Goal: Task Accomplishment & Management: Use online tool/utility

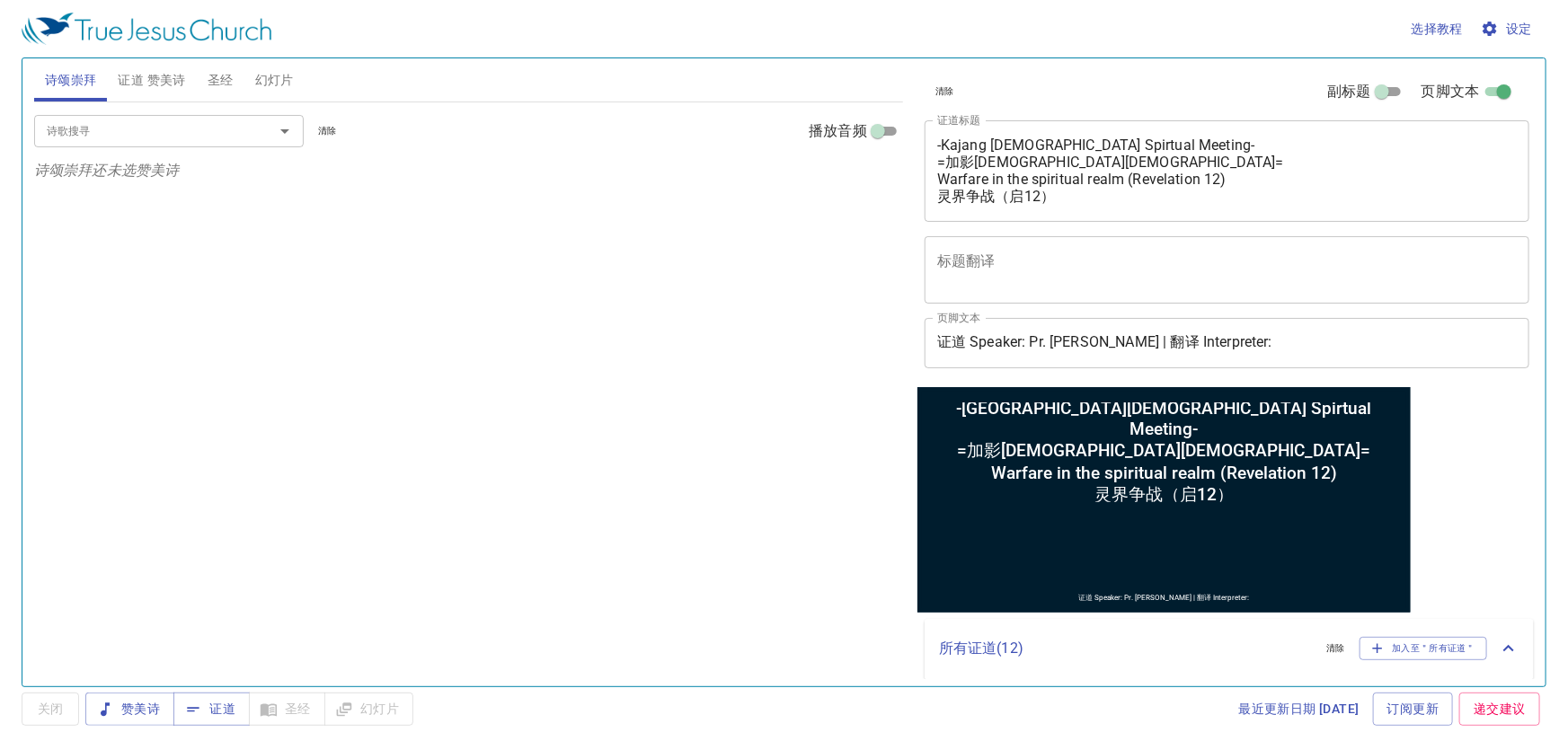
click at [125, 84] on span "证道 赞美诗" at bounding box center [151, 80] width 67 height 22
click at [251, 72] on button "幻灯片" at bounding box center [274, 79] width 60 height 43
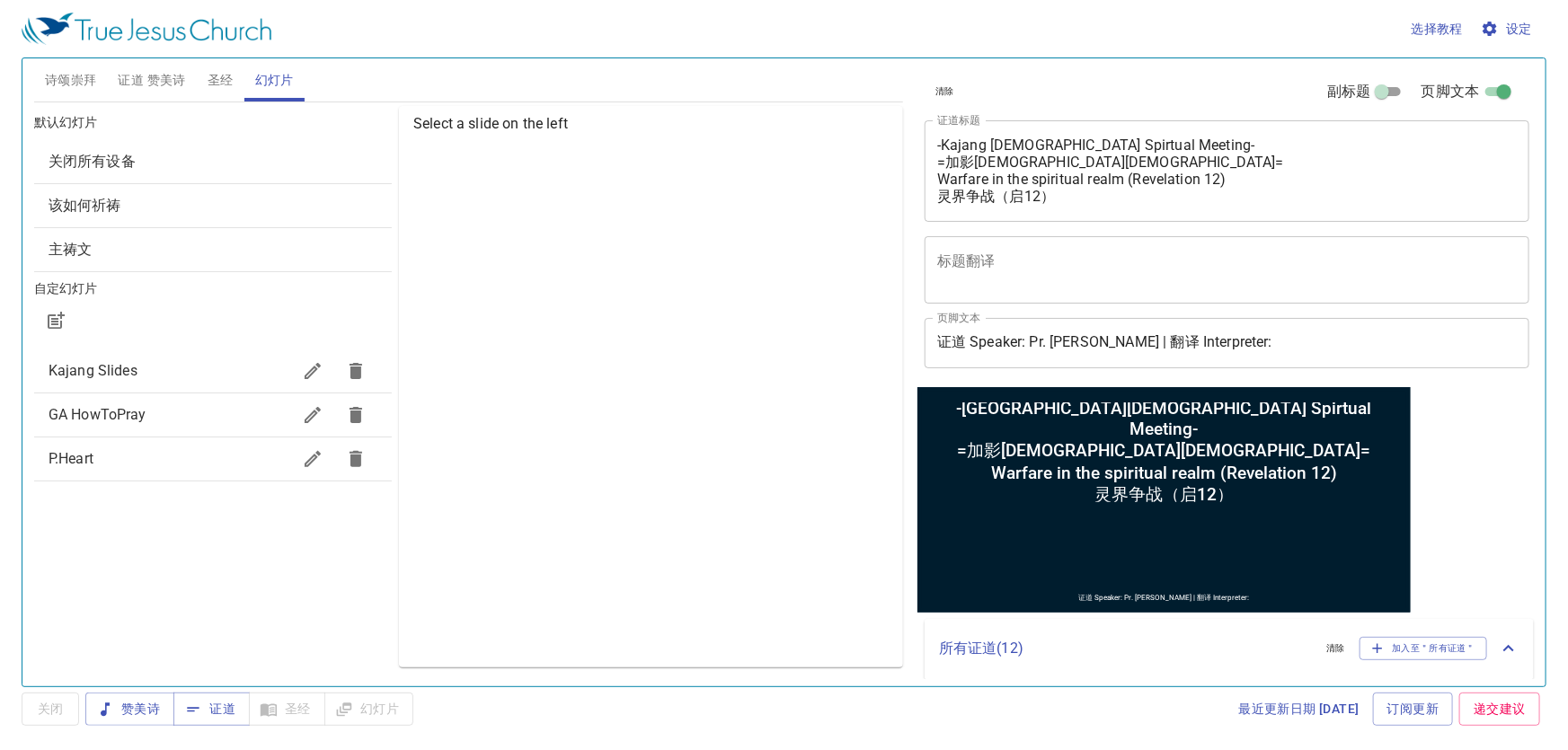
click at [213, 367] on span "Kajang Slides" at bounding box center [170, 370] width 242 height 21
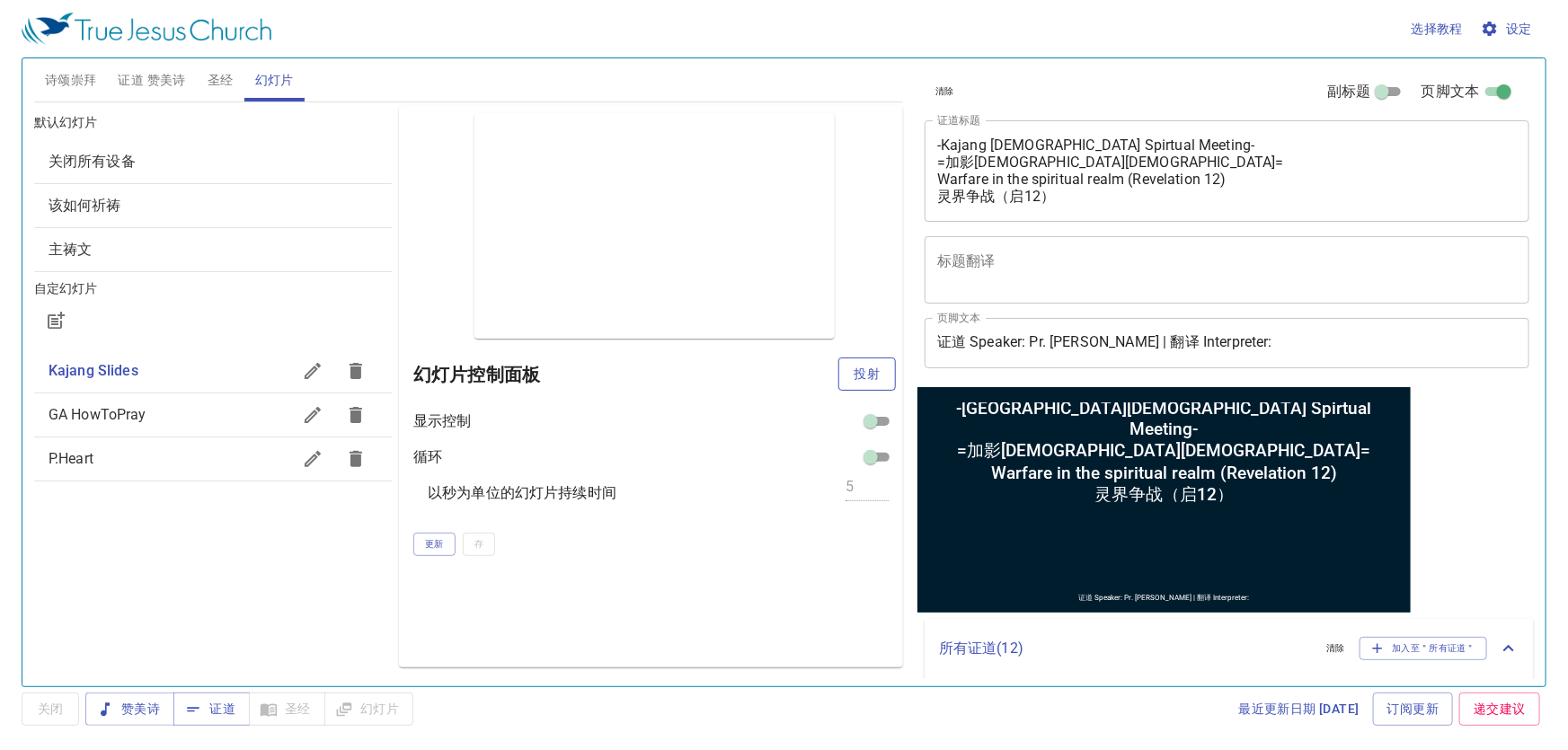
click at [855, 375] on span "投射" at bounding box center [866, 374] width 29 height 22
click at [139, 707] on span "赞美诗" at bounding box center [129, 709] width 60 height 22
click at [378, 701] on span "幻灯片" at bounding box center [369, 709] width 60 height 22
click at [89, 76] on span "诗颂崇拜" at bounding box center [71, 80] width 53 height 22
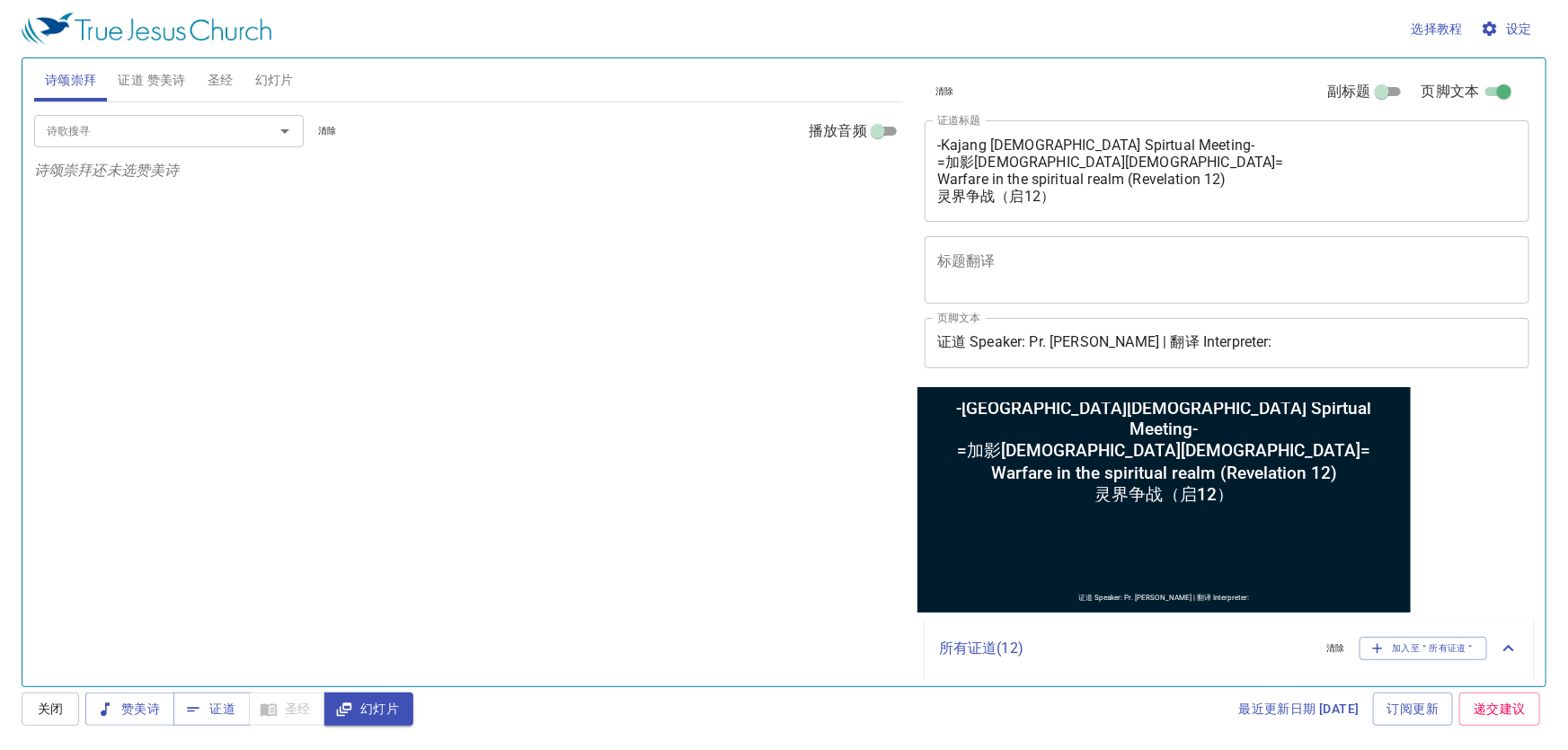
click at [122, 144] on div "诗歌搜寻" at bounding box center [169, 131] width 270 height 31
click at [155, 73] on span "证道 赞美诗" at bounding box center [151, 80] width 67 height 22
click at [208, 138] on input "诗歌搜寻" at bounding box center [142, 131] width 205 height 20
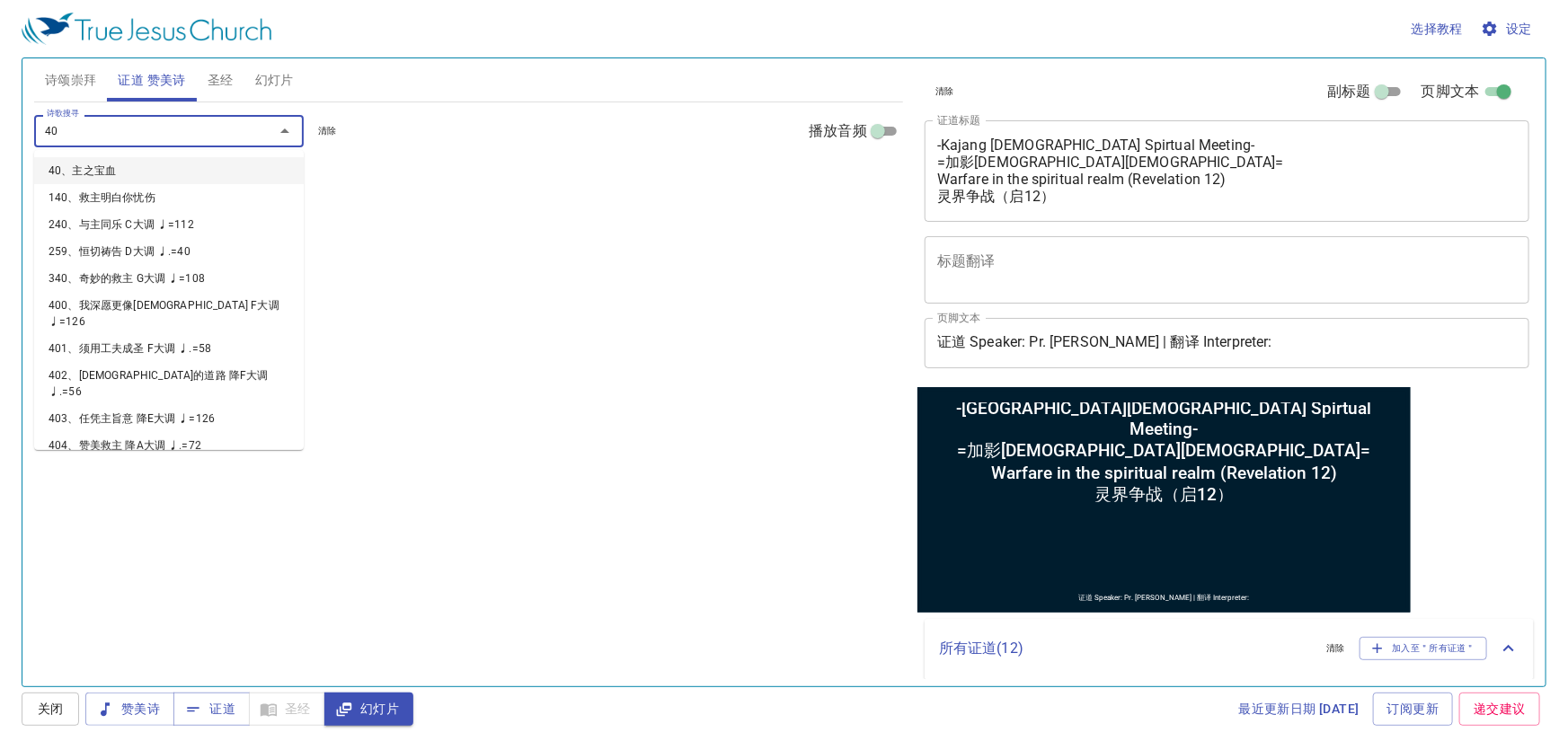
type input "407"
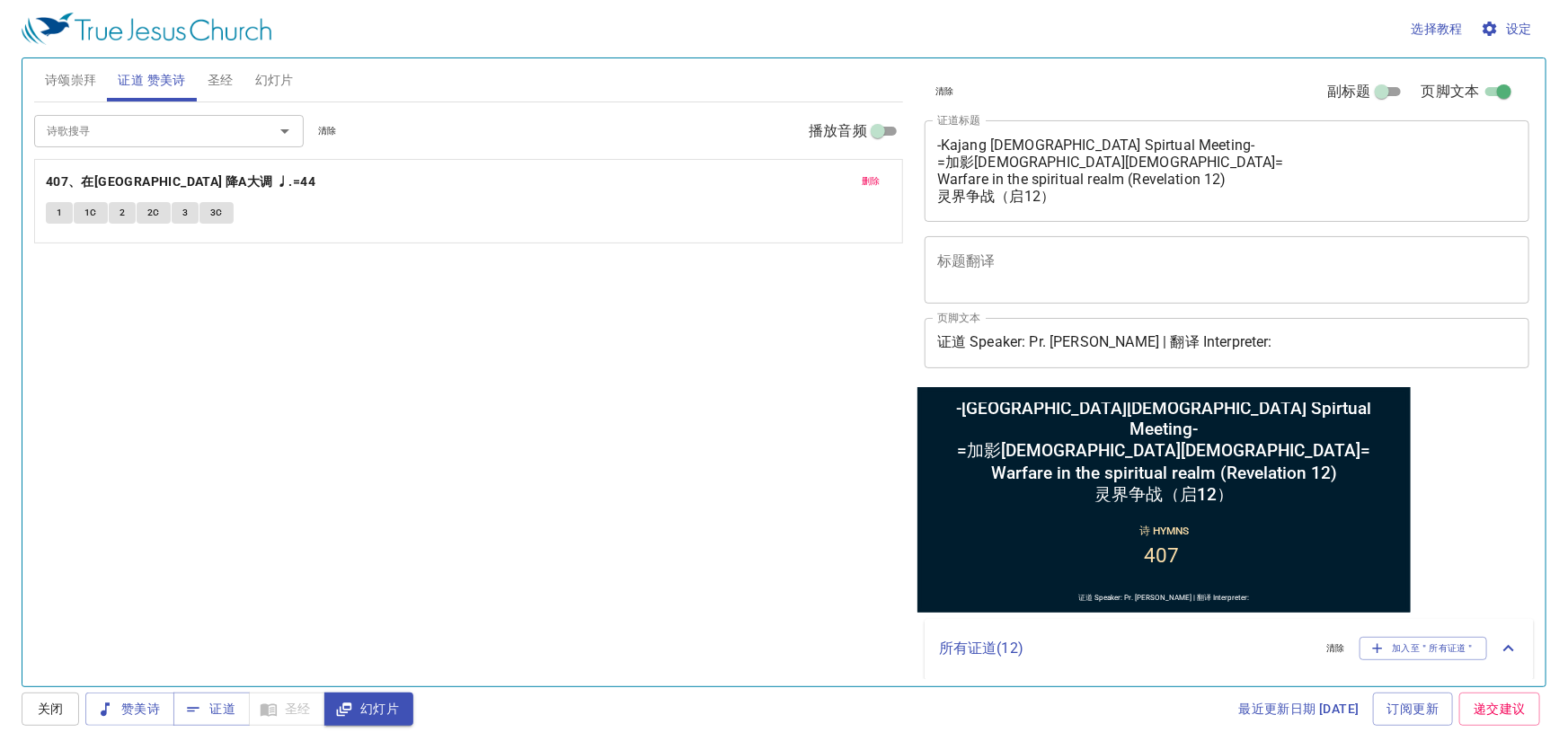
drag, startPoint x: 934, startPoint y: 138, endPoint x: 1062, endPoint y: 170, distance: 131.9
click at [1080, 178] on div "-Kajang Church Spirtual Meeting- =加影教会灵恩大会= Warfare in the spiritual realm (Rev…" at bounding box center [1226, 171] width 604 height 101
drag, startPoint x: 935, startPoint y: 139, endPoint x: 980, endPoint y: 163, distance: 51.0
click at [980, 163] on div "-Kajang Church Spirtual Meeting- =加影教会灵恩大会= Warfare in the spiritual realm (Rev…" at bounding box center [1226, 171] width 604 height 101
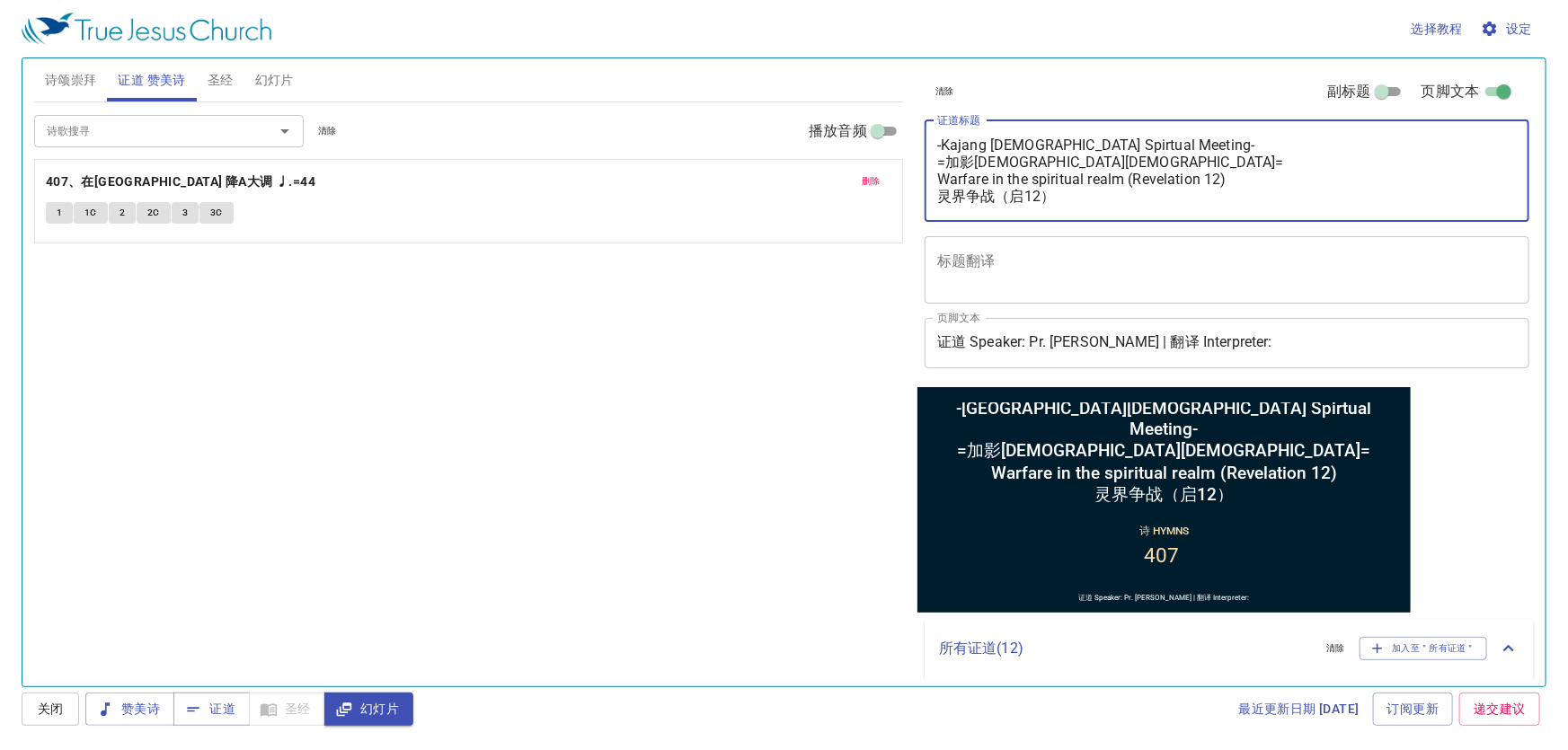
drag, startPoint x: 938, startPoint y: 139, endPoint x: 1039, endPoint y: 198, distance: 117.0
click at [1039, 198] on textarea "-Kajang Church Spirtual Meeting- =加影教会灵恩大会= Warfare in the spiritual realm (Rev…" at bounding box center [1226, 170] width 579 height 68
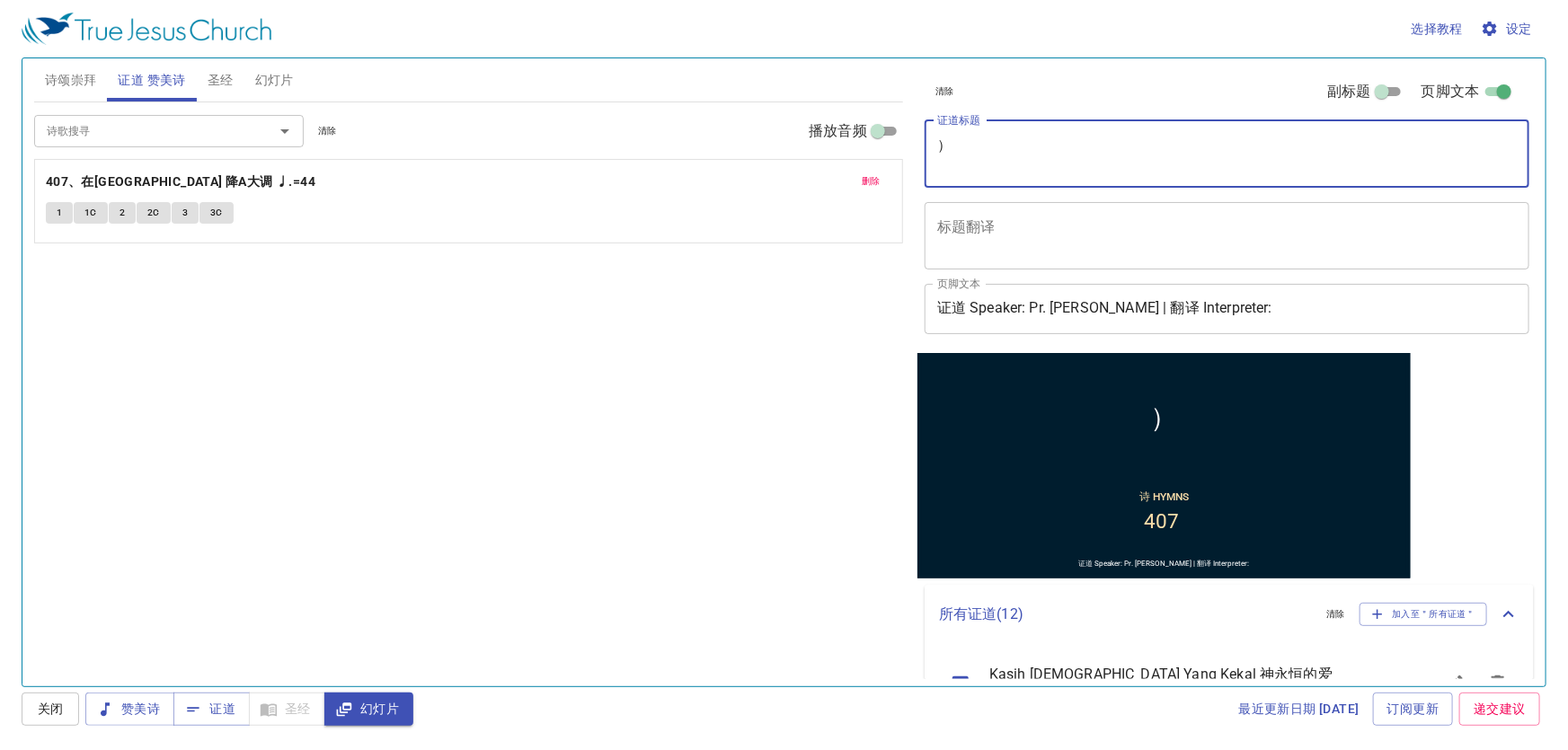
type textarea "）"
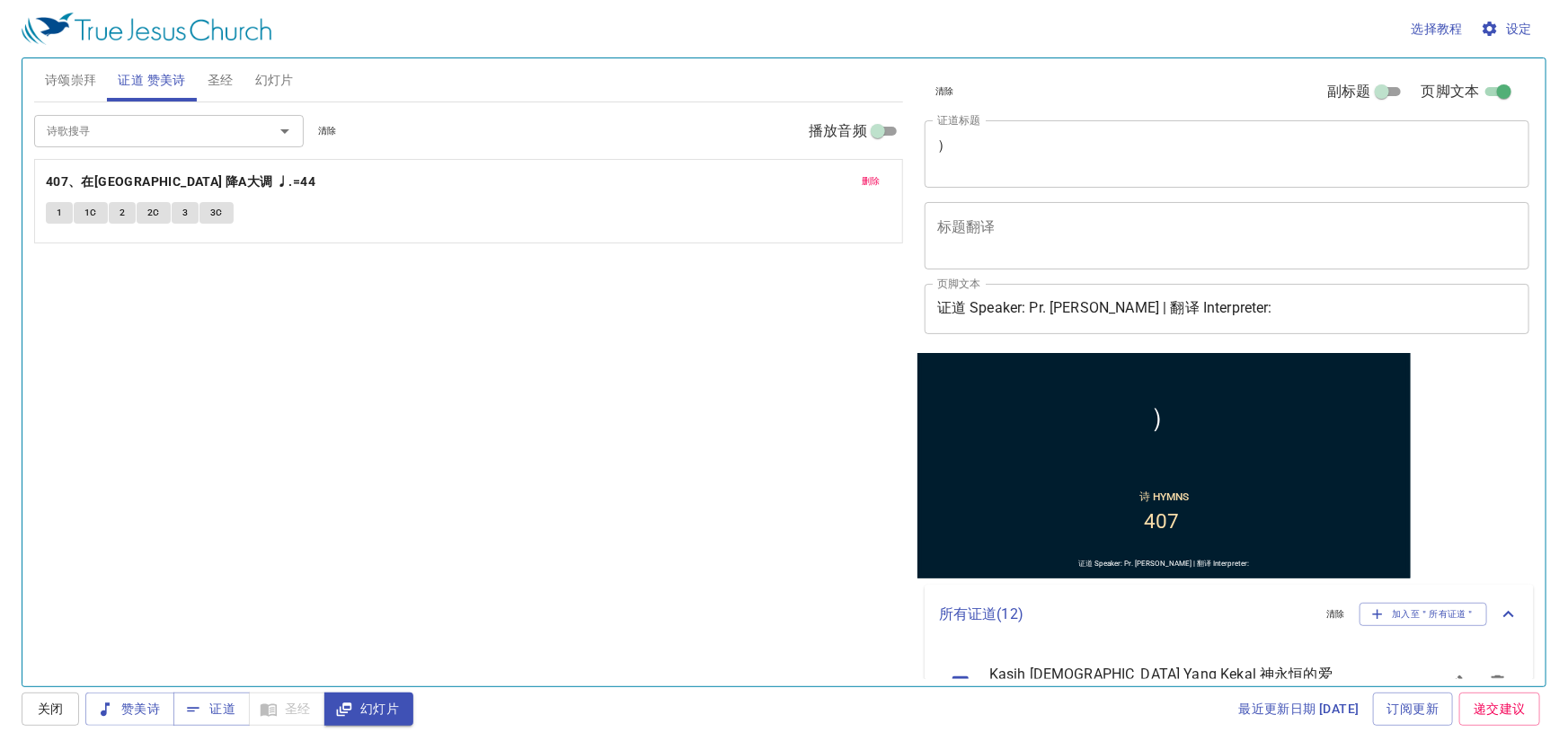
click at [1006, 132] on div "） x 证道标题" at bounding box center [1226, 154] width 604 height 67
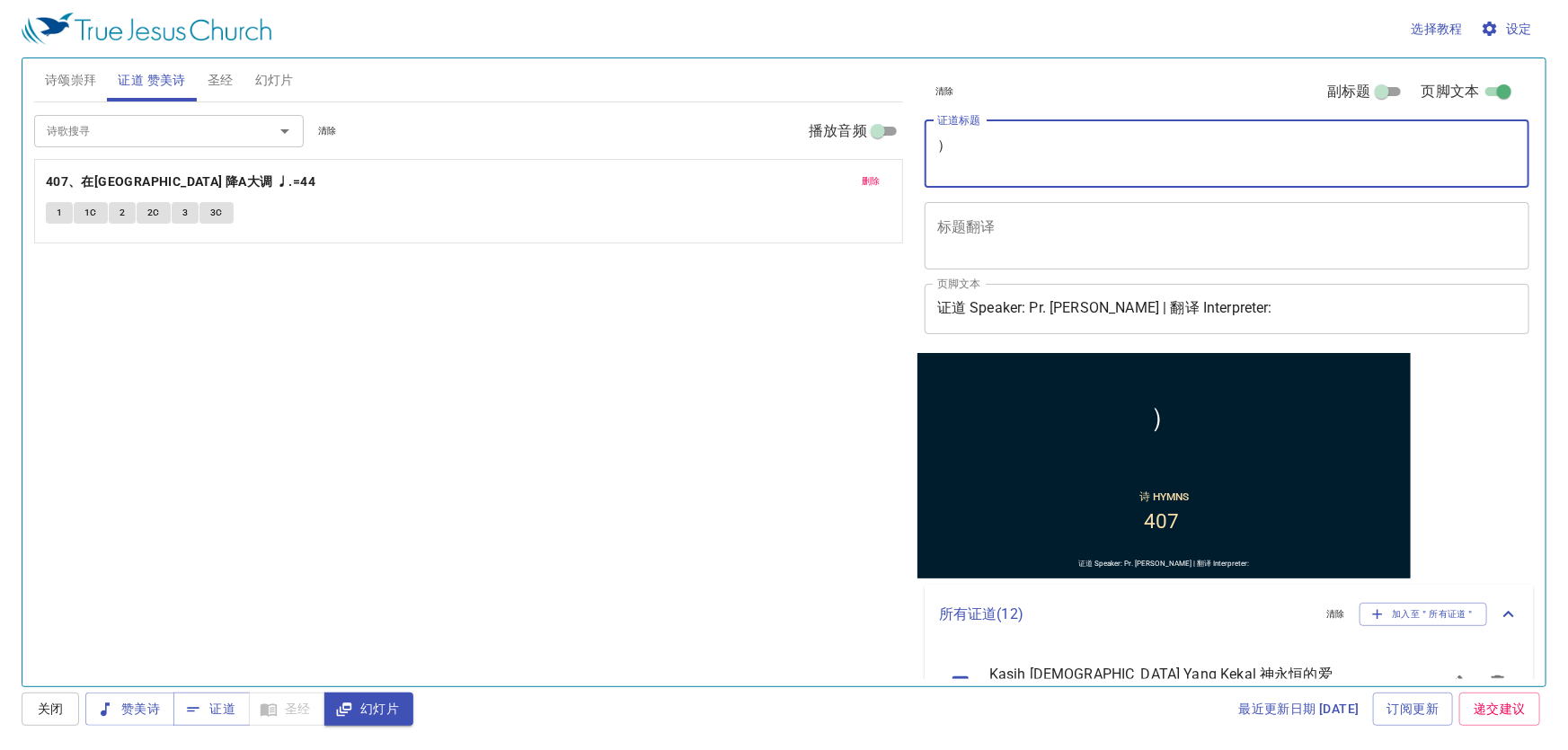
click at [999, 144] on textarea "）" at bounding box center [1226, 153] width 579 height 34
type textarea "Prayer For Holy Sprit"
click at [57, 85] on span "诗颂崇拜" at bounding box center [71, 80] width 53 height 22
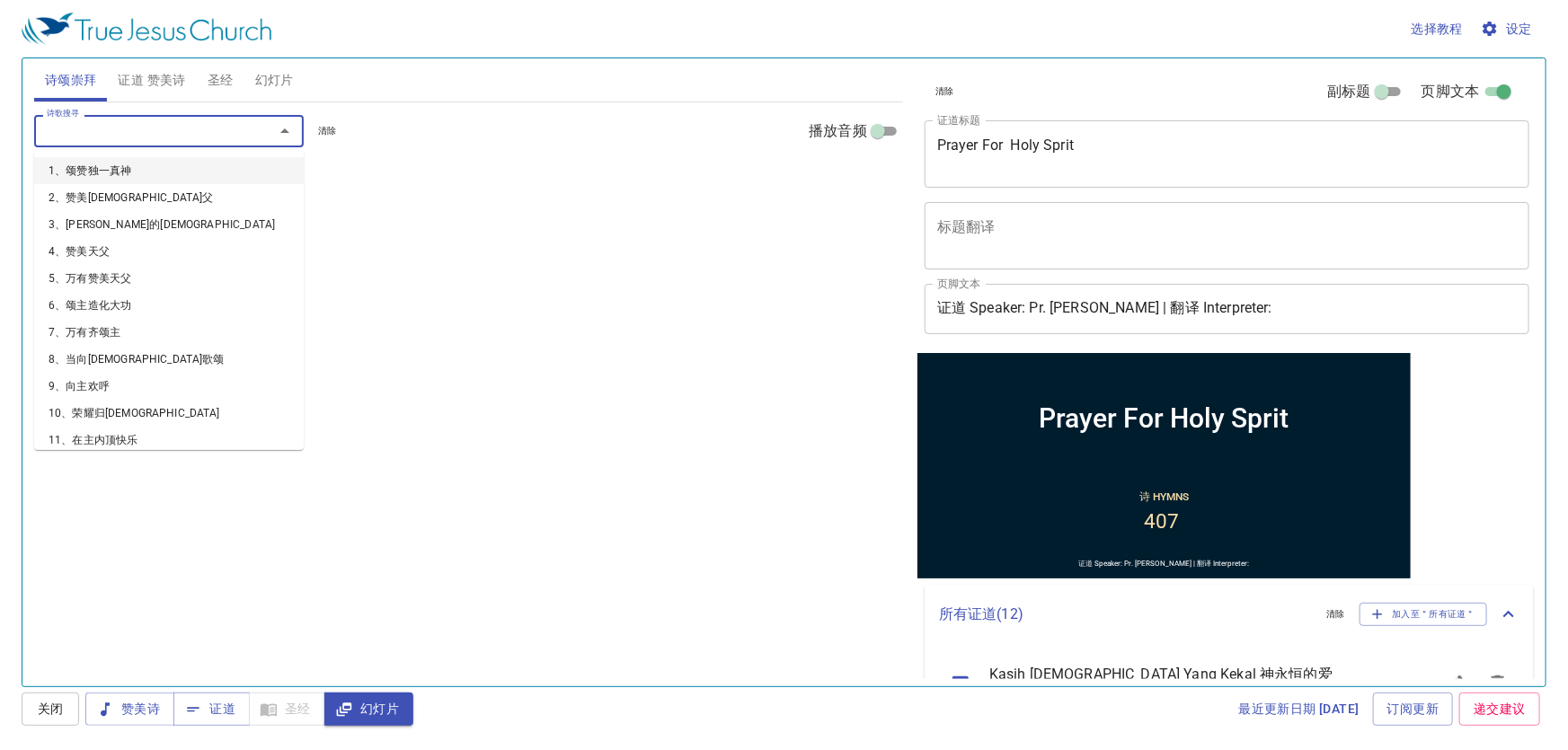
click at [103, 135] on input "诗歌搜寻" at bounding box center [142, 131] width 205 height 20
type input "6"
type input "164"
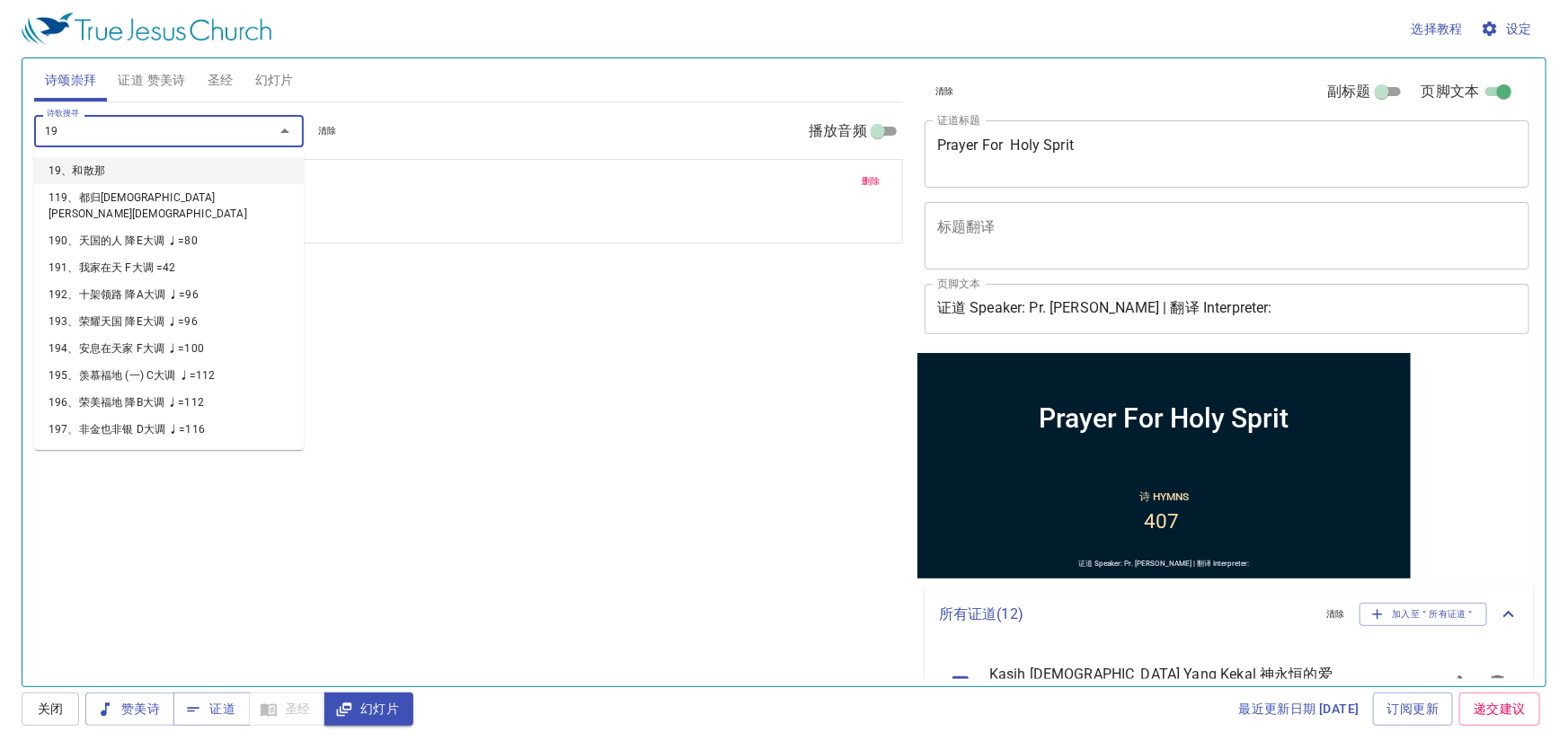
type input "196"
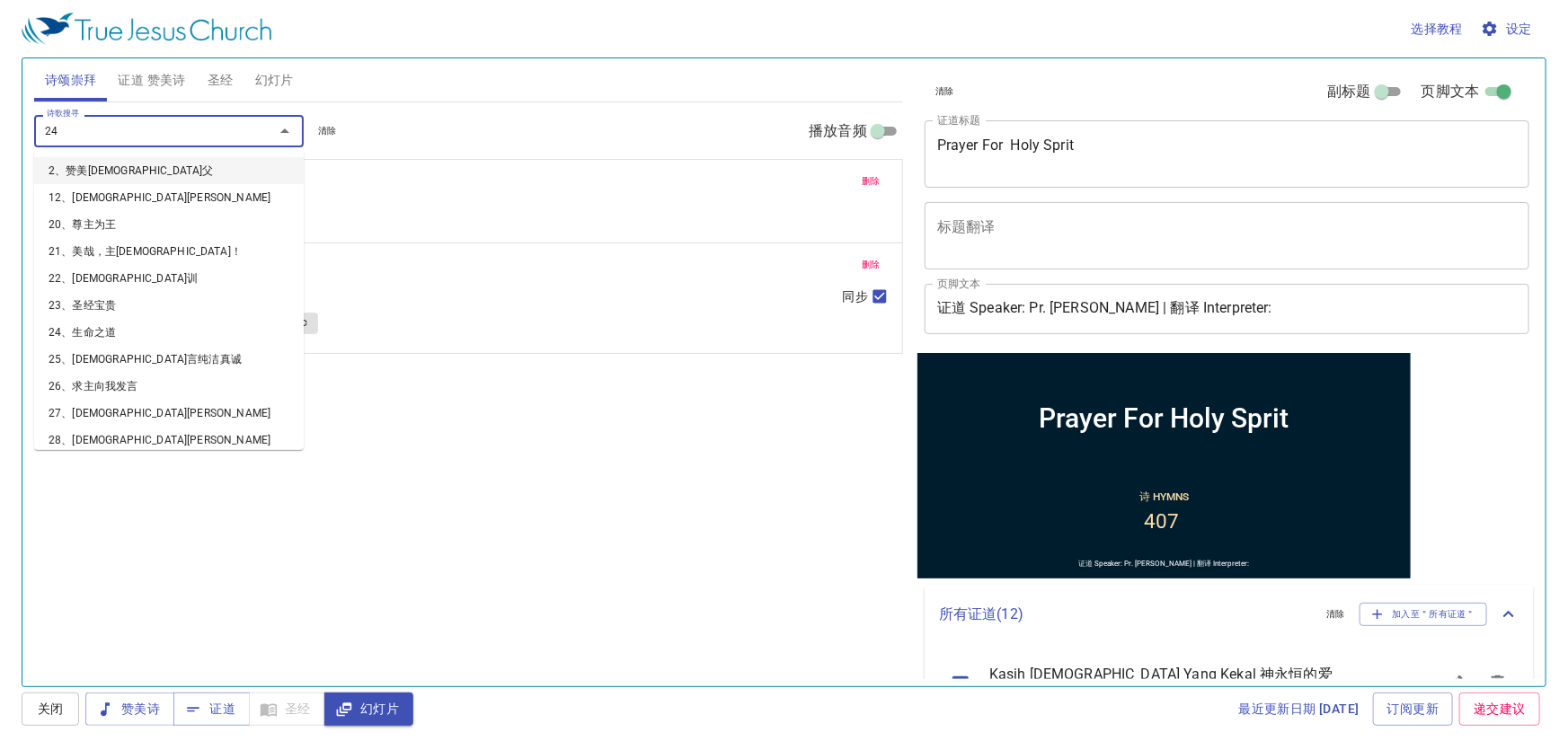
type input "240"
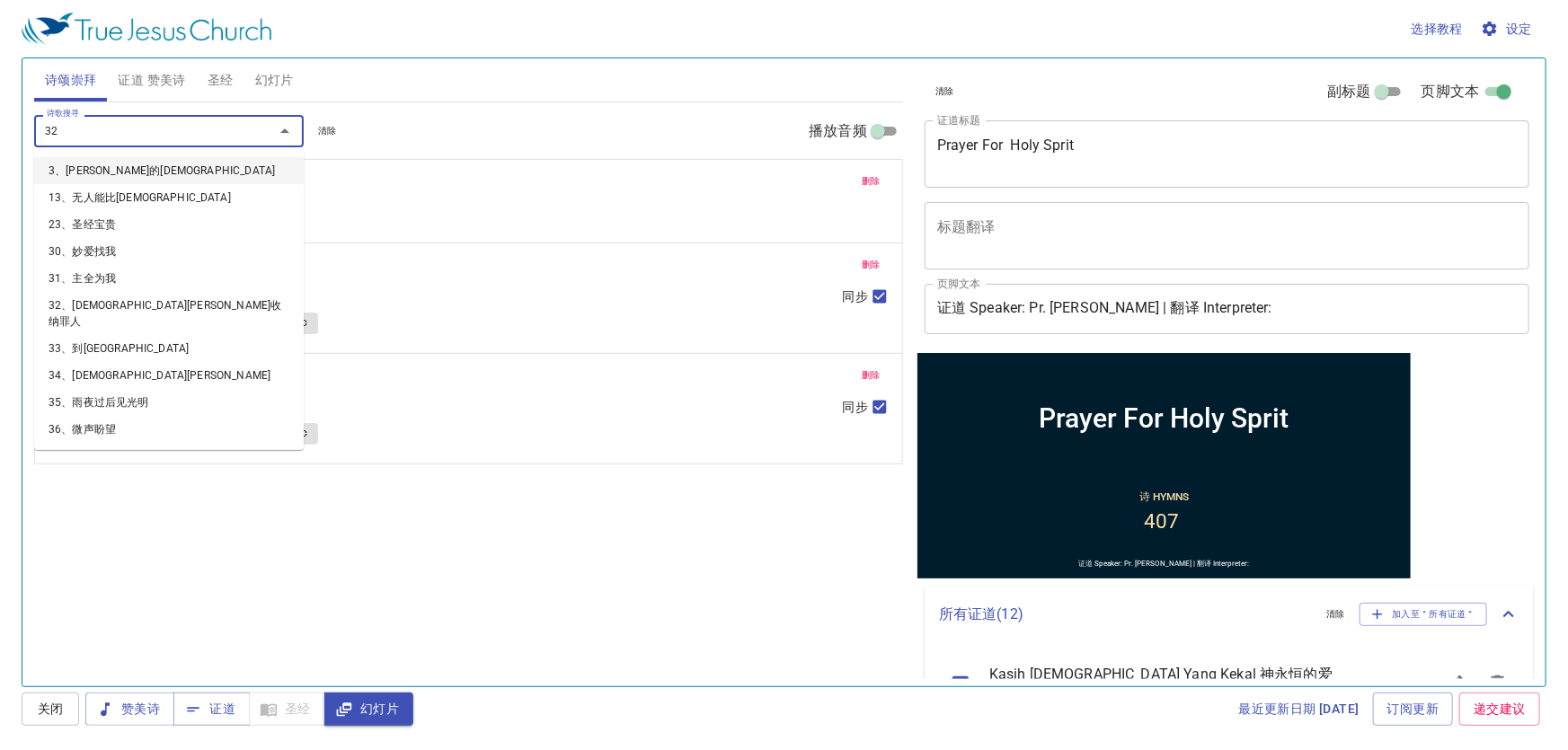
type input "322"
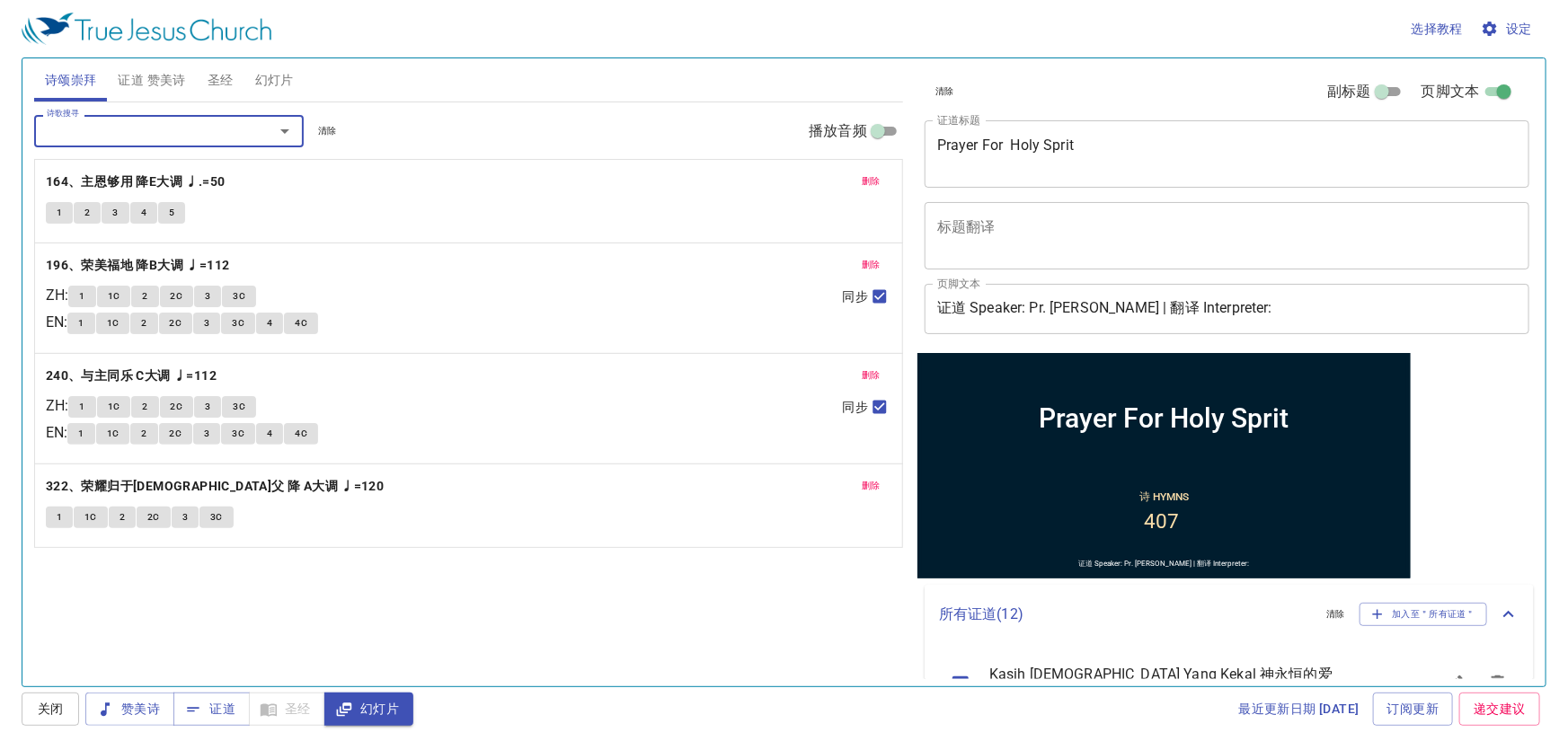
click at [160, 76] on span "证道 赞美诗" at bounding box center [151, 80] width 67 height 22
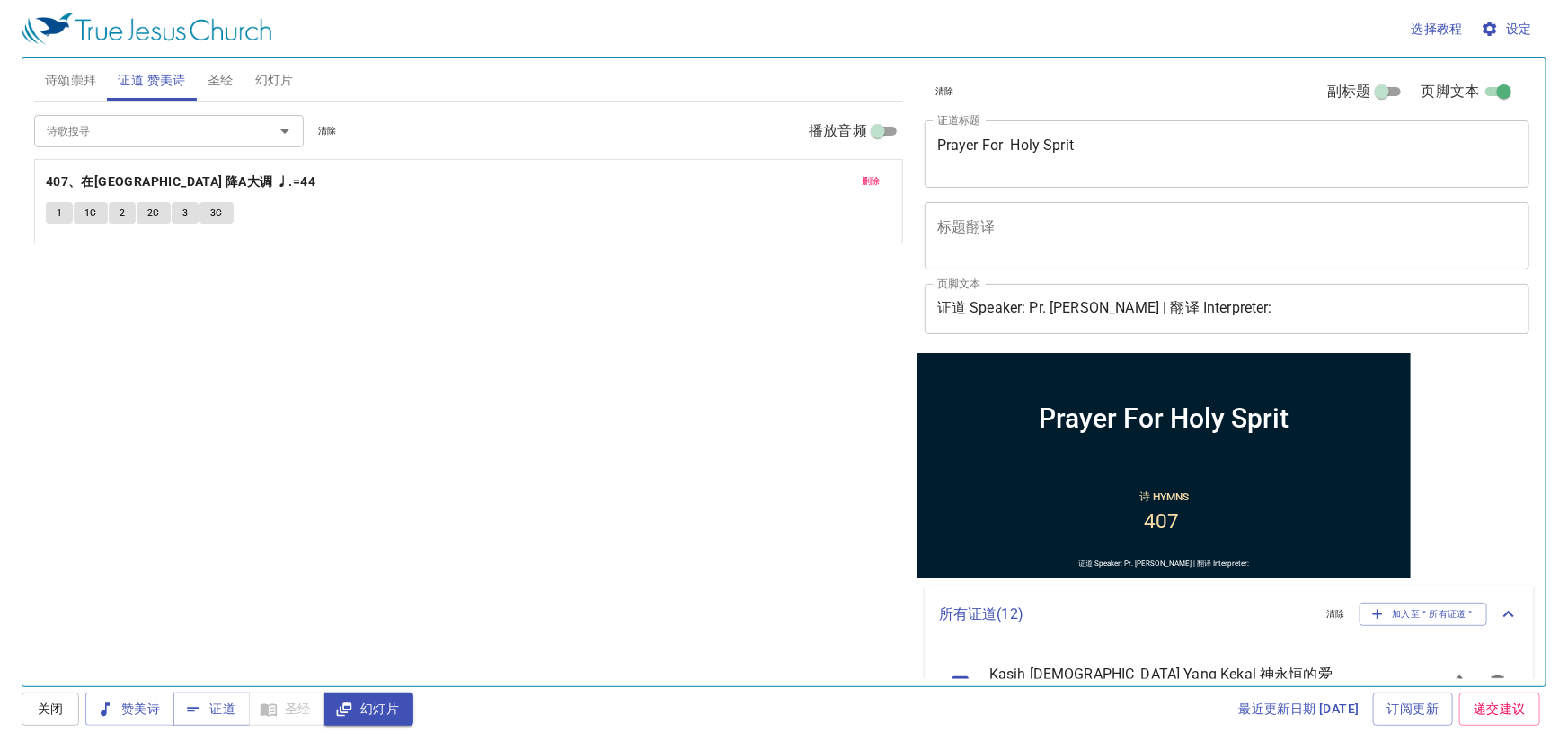
click at [1012, 137] on textarea "Prayer For Holy Sprit" at bounding box center [1226, 153] width 579 height 34
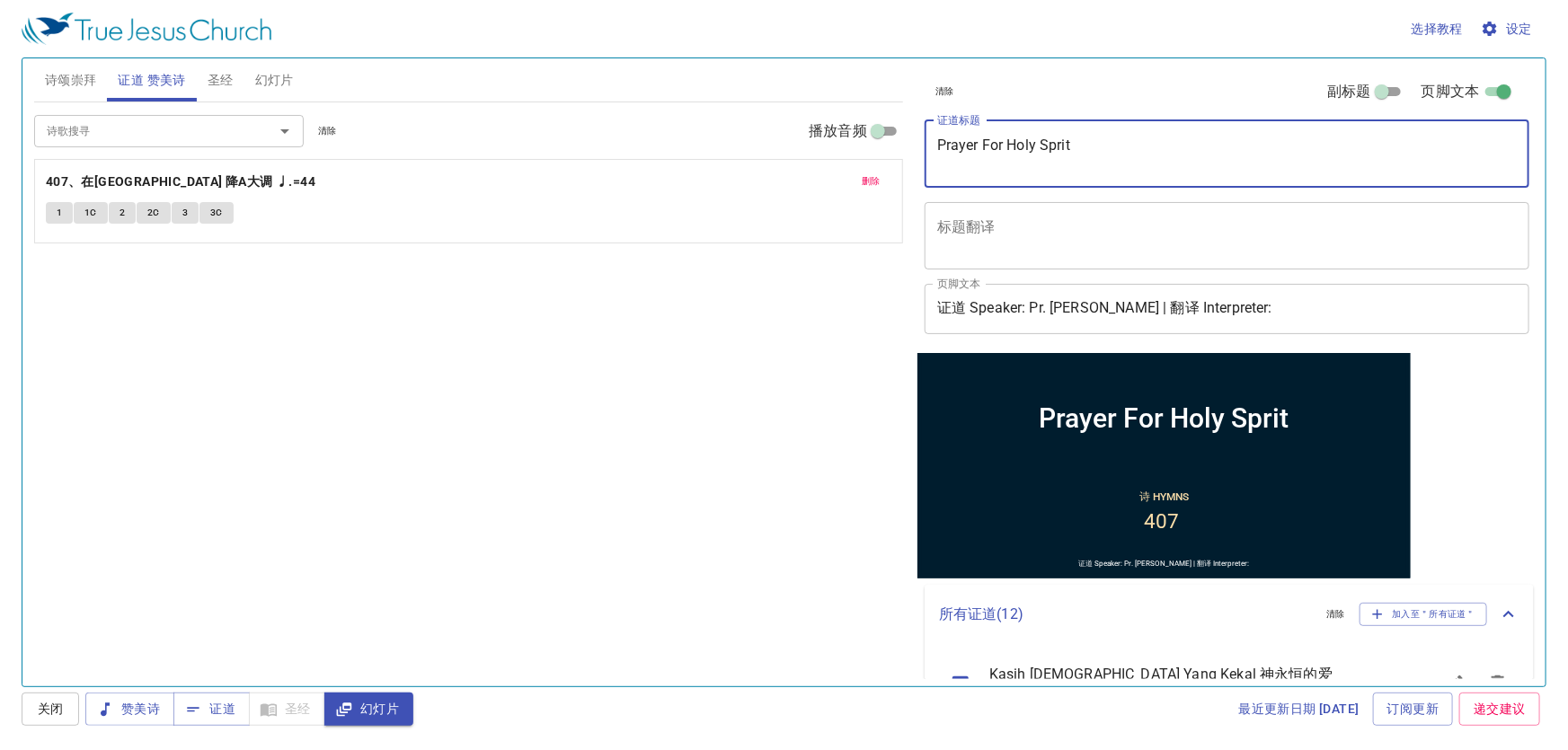
click at [1074, 153] on textarea "Prayer For Holy Sprit" at bounding box center [1226, 153] width 579 height 34
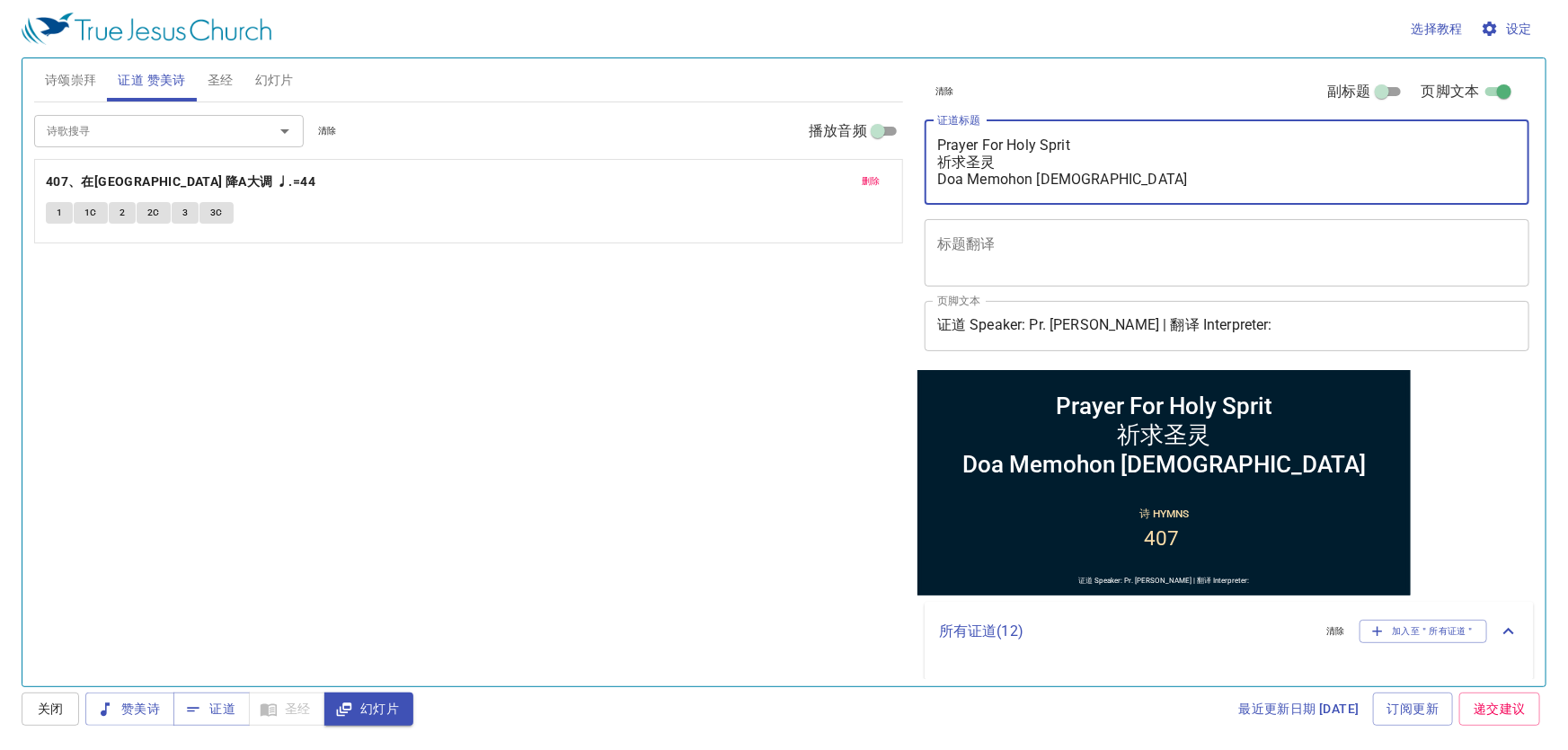
type textarea "Prayer For Holy Sprit 祈求圣灵 Doa Memohon [DEMOGRAPHIC_DATA]"
click at [63, 87] on span "诗颂崇拜" at bounding box center [71, 80] width 53 height 22
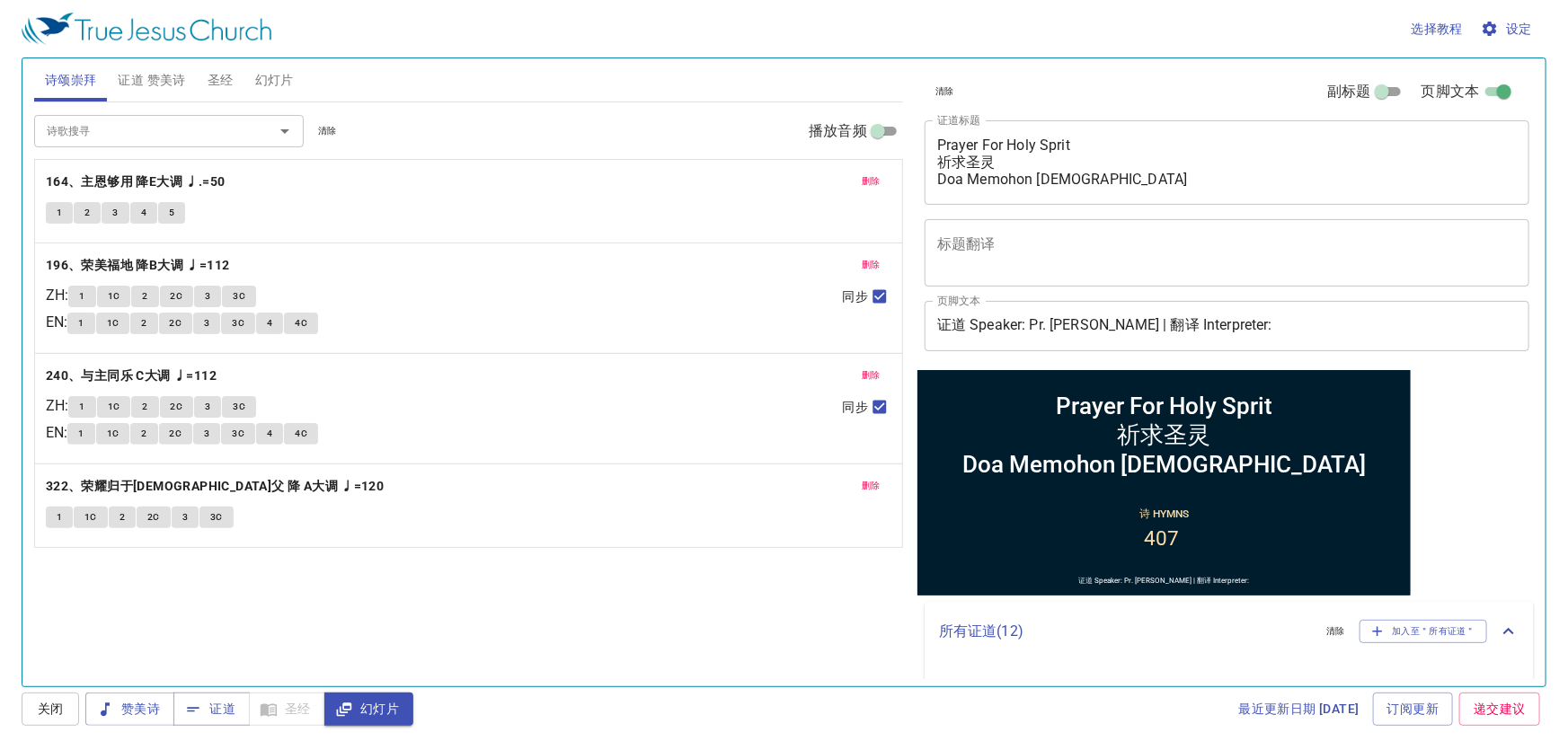
click at [153, 66] on button "证道 赞美诗" at bounding box center [151, 79] width 89 height 43
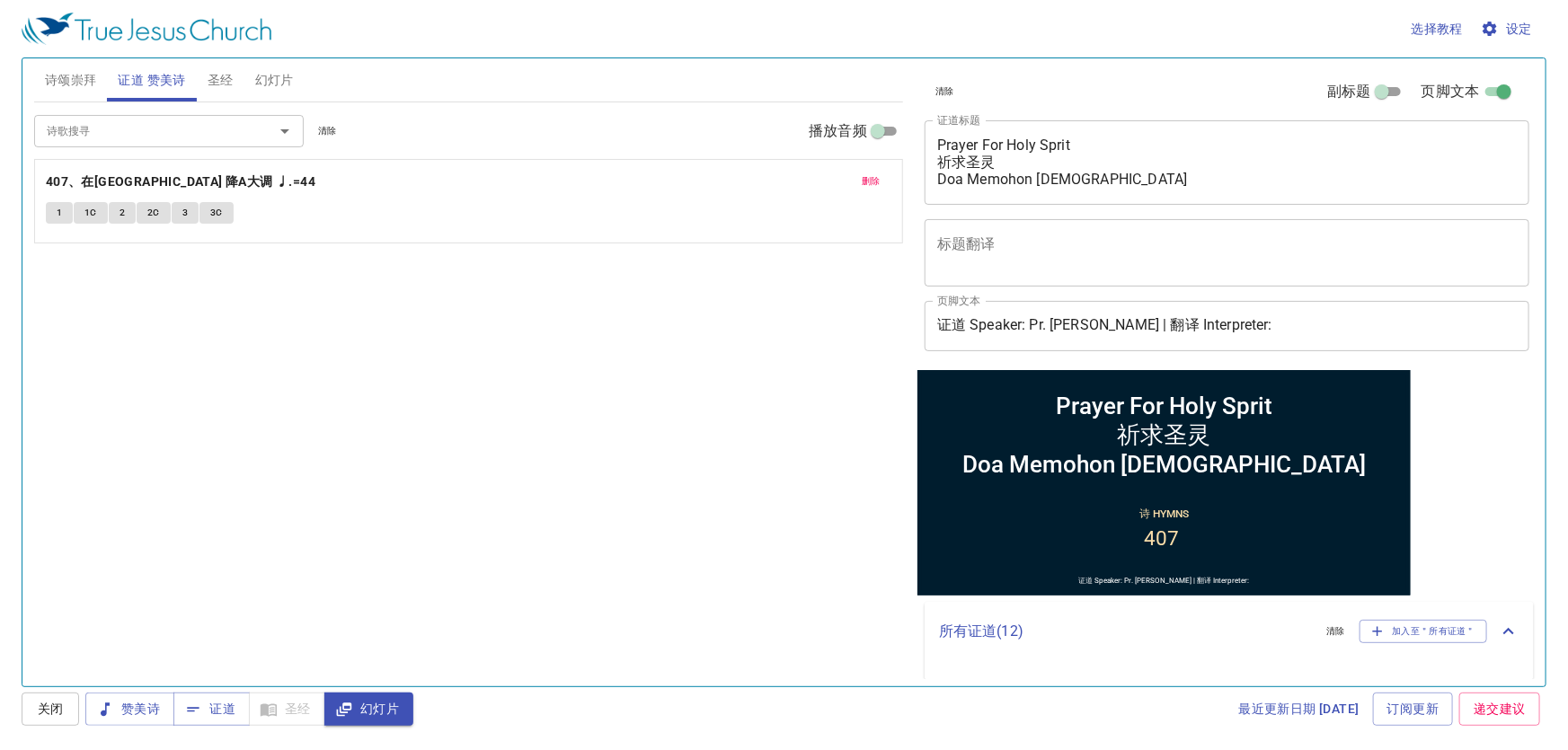
click at [266, 69] on span "幻灯片" at bounding box center [275, 80] width 39 height 22
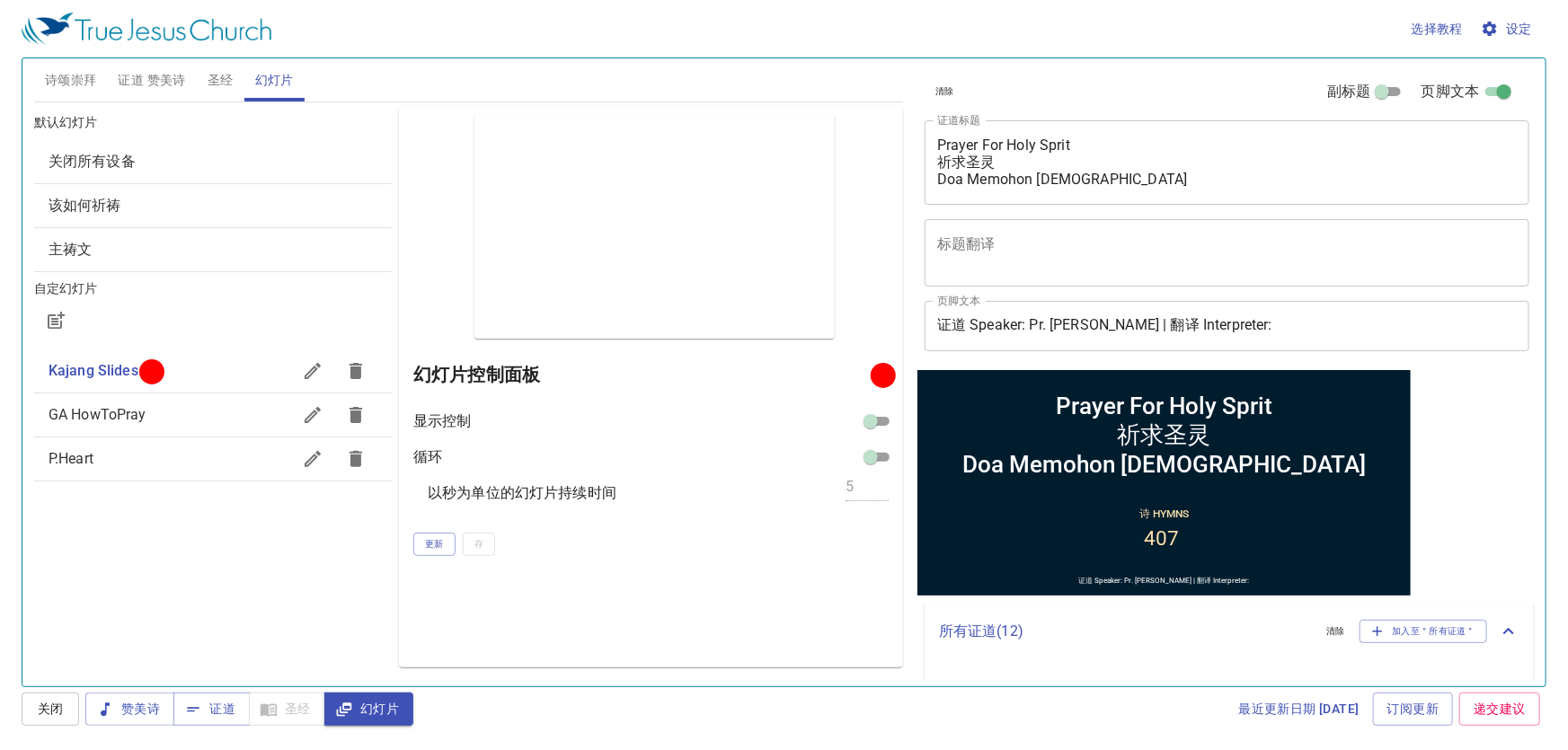
click at [234, 69] on button "圣经" at bounding box center [221, 79] width 48 height 43
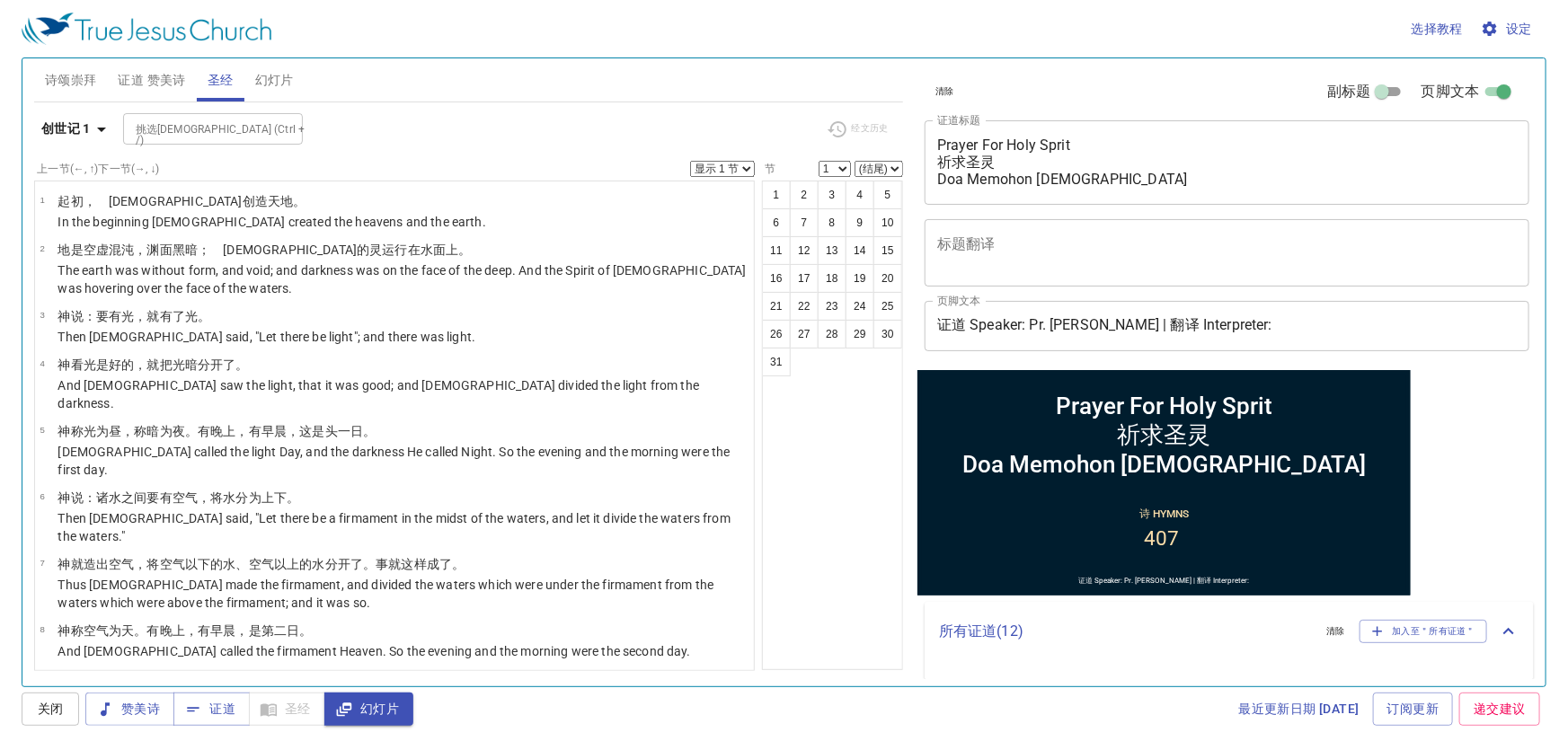
click at [83, 74] on span "诗颂崇拜" at bounding box center [71, 80] width 53 height 22
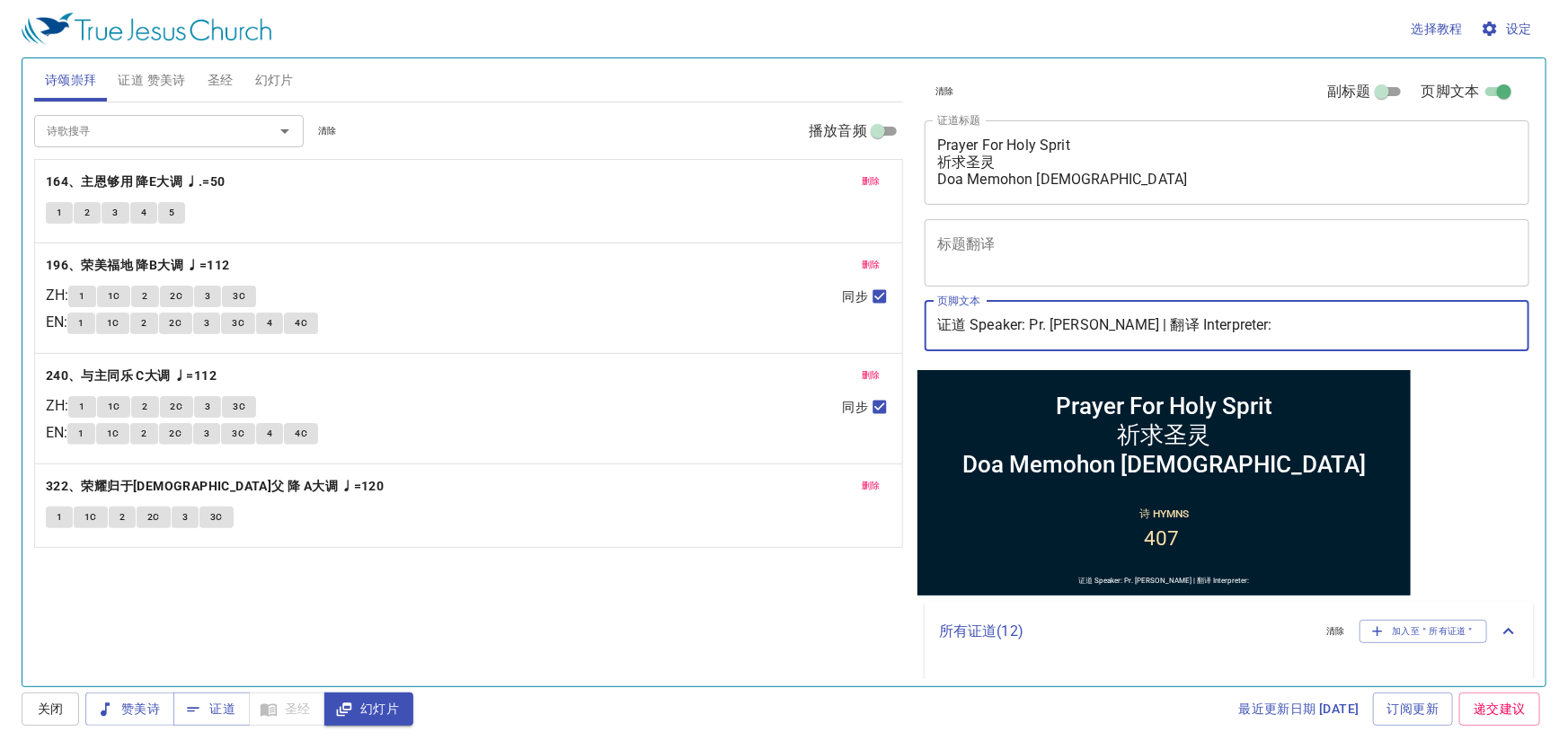
drag, startPoint x: 1030, startPoint y: 324, endPoint x: 1123, endPoint y: 330, distance: 93.2
click at [1123, 330] on input "证道 Speaker: Pr. Daniel Chin | 翻译 Interpreter:" at bounding box center [1226, 326] width 604 height 51
click at [1276, 332] on input "证道 Speaker: Dn. Titus Hee | 翻译 Interpreter:" at bounding box center [1226, 326] width 604 height 51
type input "证道 Speaker: Dn. [PERSON_NAME] | 翻译 Interpreter: Bro. [PERSON_NAME]"
click at [745, 601] on div "诗歌搜寻 诗歌搜寻 清除 播放音频 删除 164、主恩够用 降E大调 ♩.=50 1 2 3 4 5 删除 196、荣美福地 降B大调 ♩=112 ZH : …" at bounding box center [468, 386] width 869 height 568
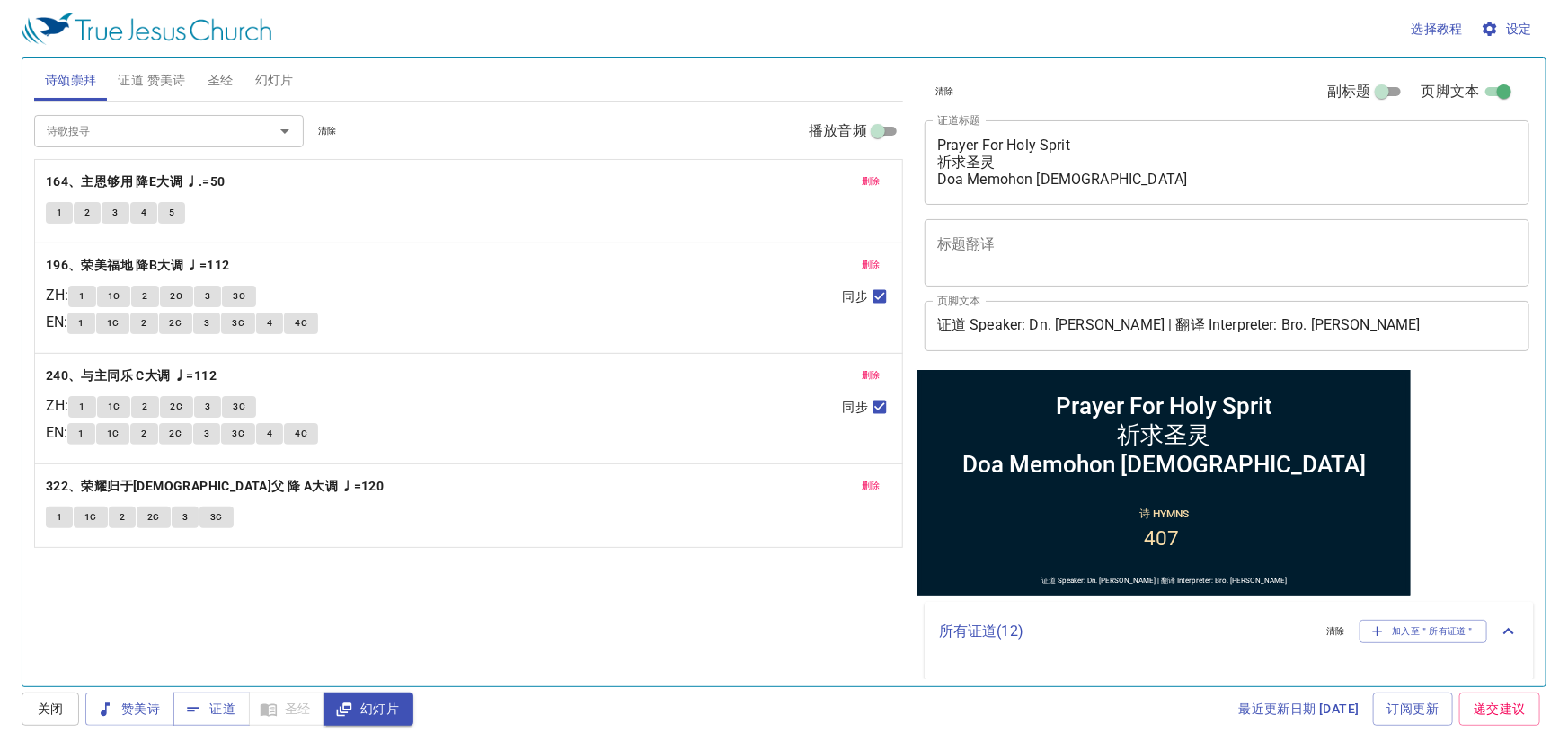
click at [171, 86] on span "证道 赞美诗" at bounding box center [151, 80] width 67 height 22
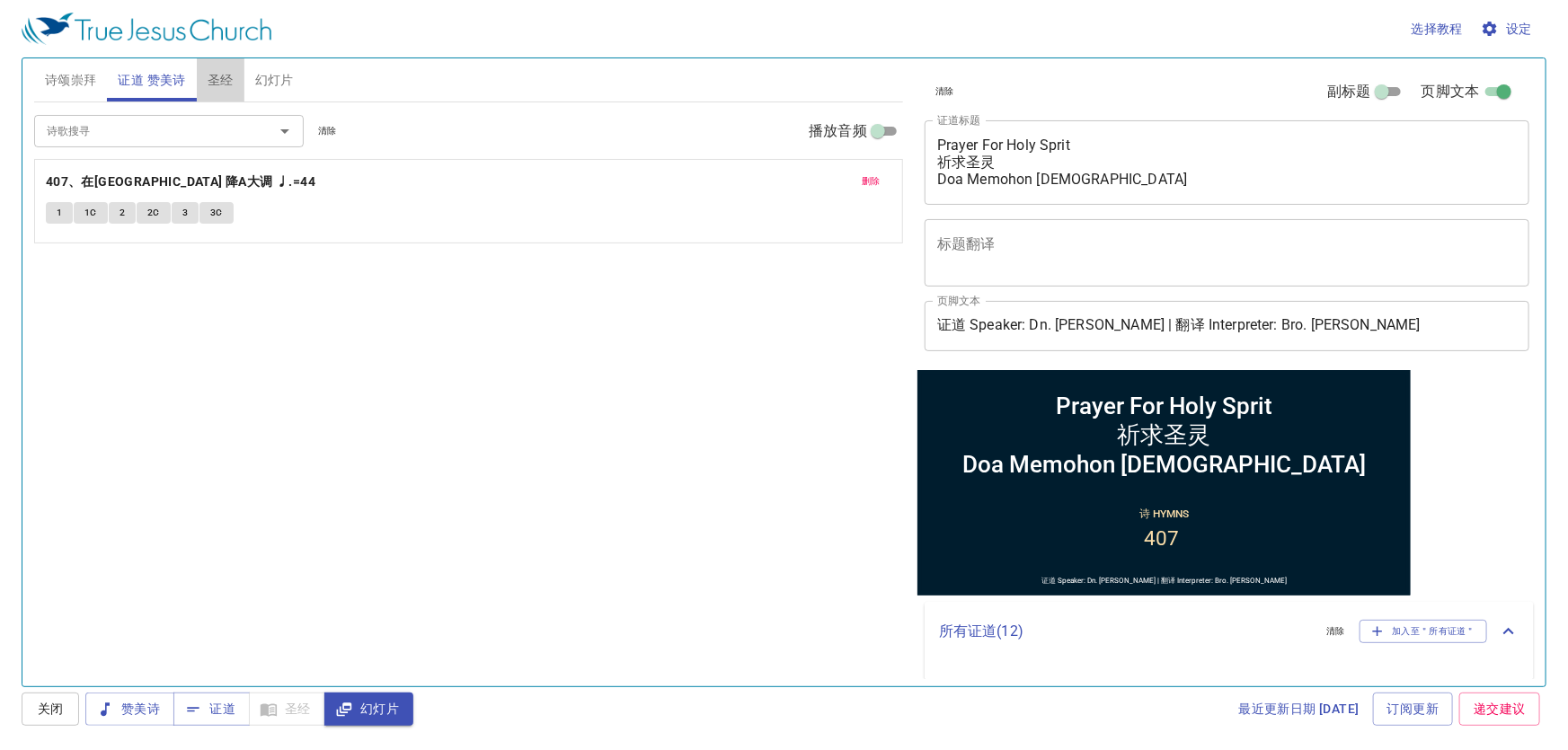
click at [219, 73] on span "圣经" at bounding box center [220, 80] width 26 height 22
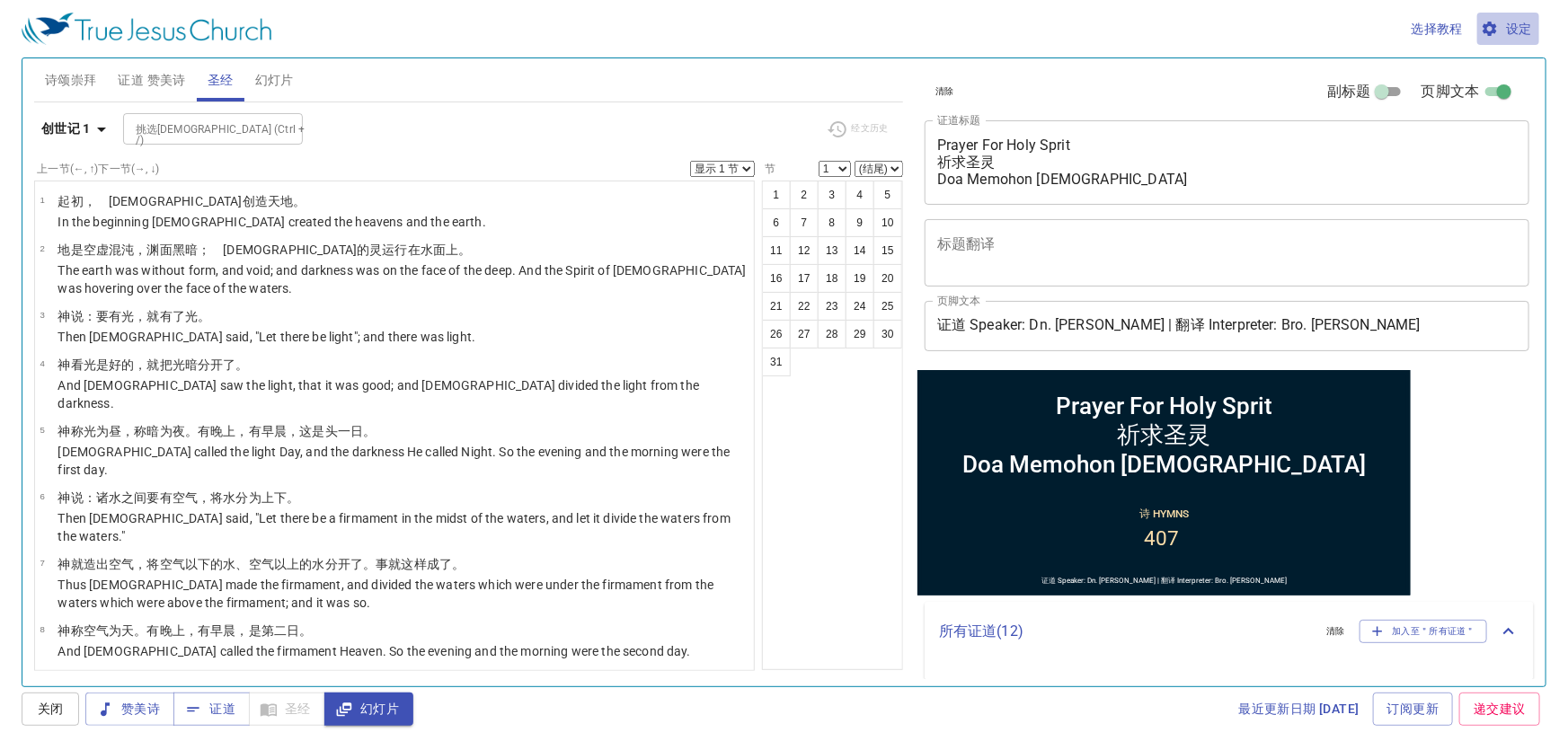
click at [1499, 23] on span "设定" at bounding box center [1508, 29] width 48 height 22
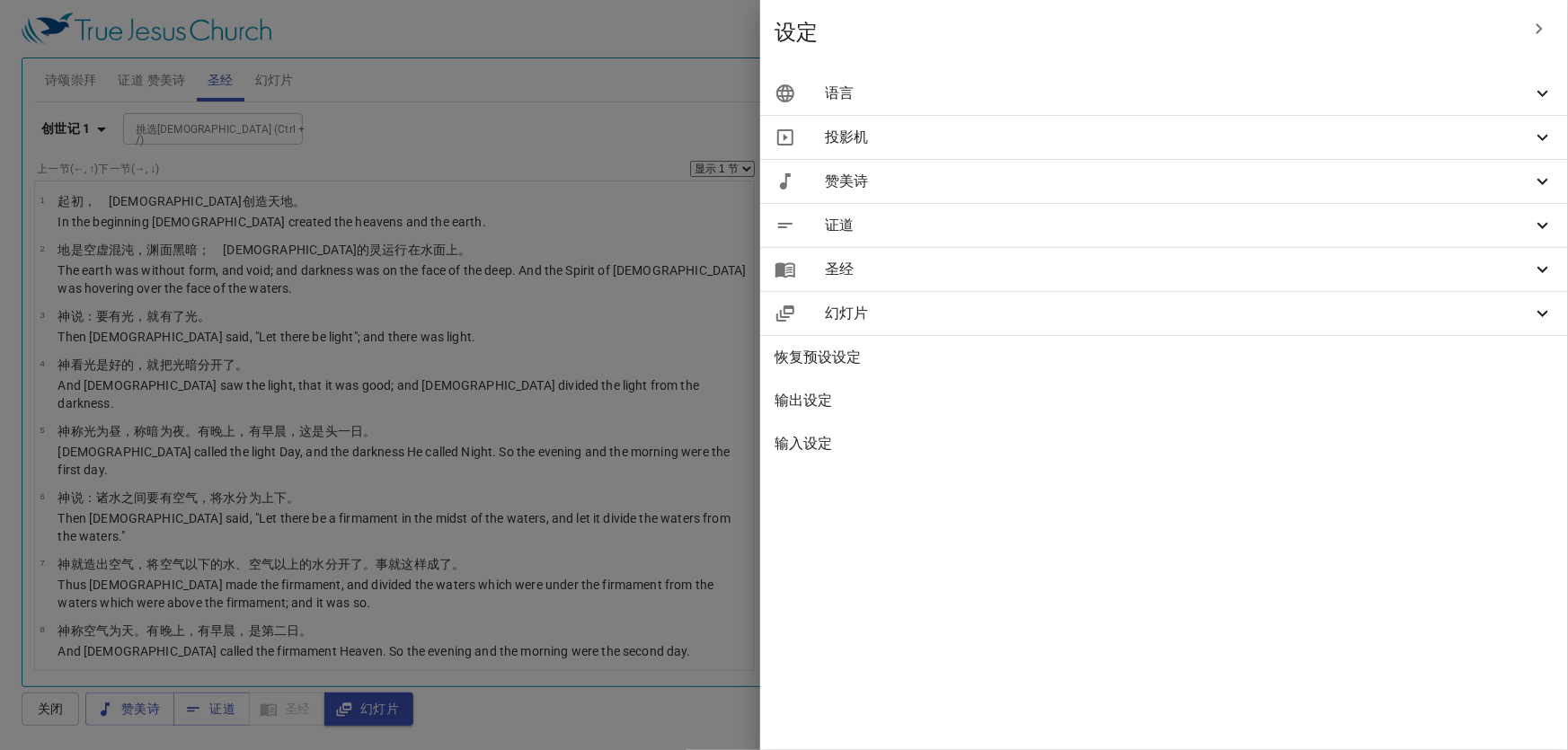
click at [1384, 93] on span "语言" at bounding box center [1177, 93] width 707 height 21
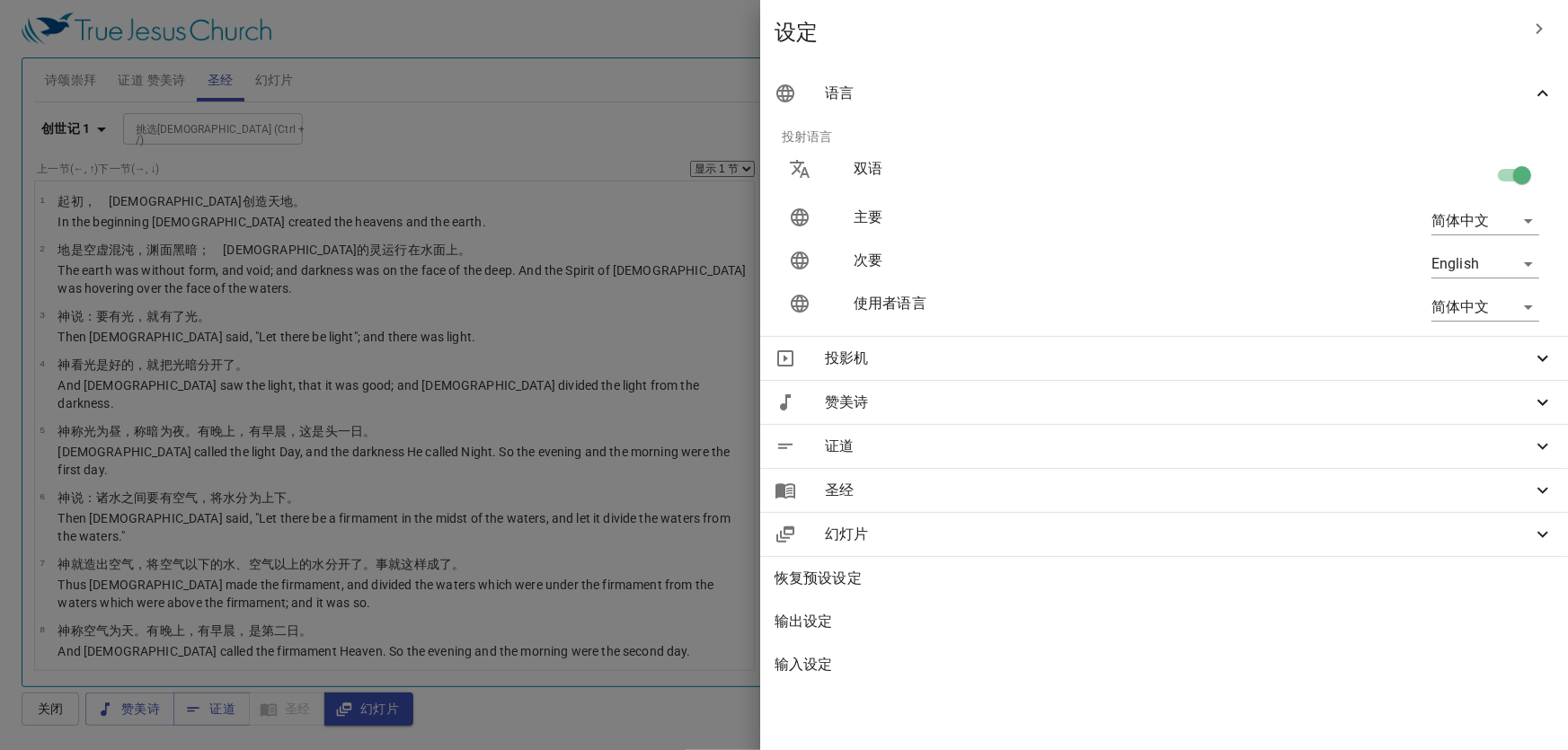
click at [1481, 211] on body "选择教程 设定 诗颂崇拜 证道 赞美诗 圣经 幻灯片 诗歌搜寻 诗歌搜寻 清除 播放音频 删除 164、主恩够用 降E大调 ♩.=50 1 2 3 4 5 删…" at bounding box center [784, 375] width 1568 height 750
click at [1329, 175] on div at bounding box center [784, 375] width 1568 height 750
click at [1452, 258] on body "选择教程 设定 诗颂崇拜 证道 赞美诗 圣经 幻灯片 诗歌搜寻 诗歌搜寻 清除 播放音频 删除 164、主恩够用 降E大调 ♩.=50 1 2 3 4 5 删…" at bounding box center [784, 375] width 1568 height 750
click at [1459, 331] on li "Bahasa Indonesia" at bounding box center [1480, 328] width 145 height 32
type input "id"
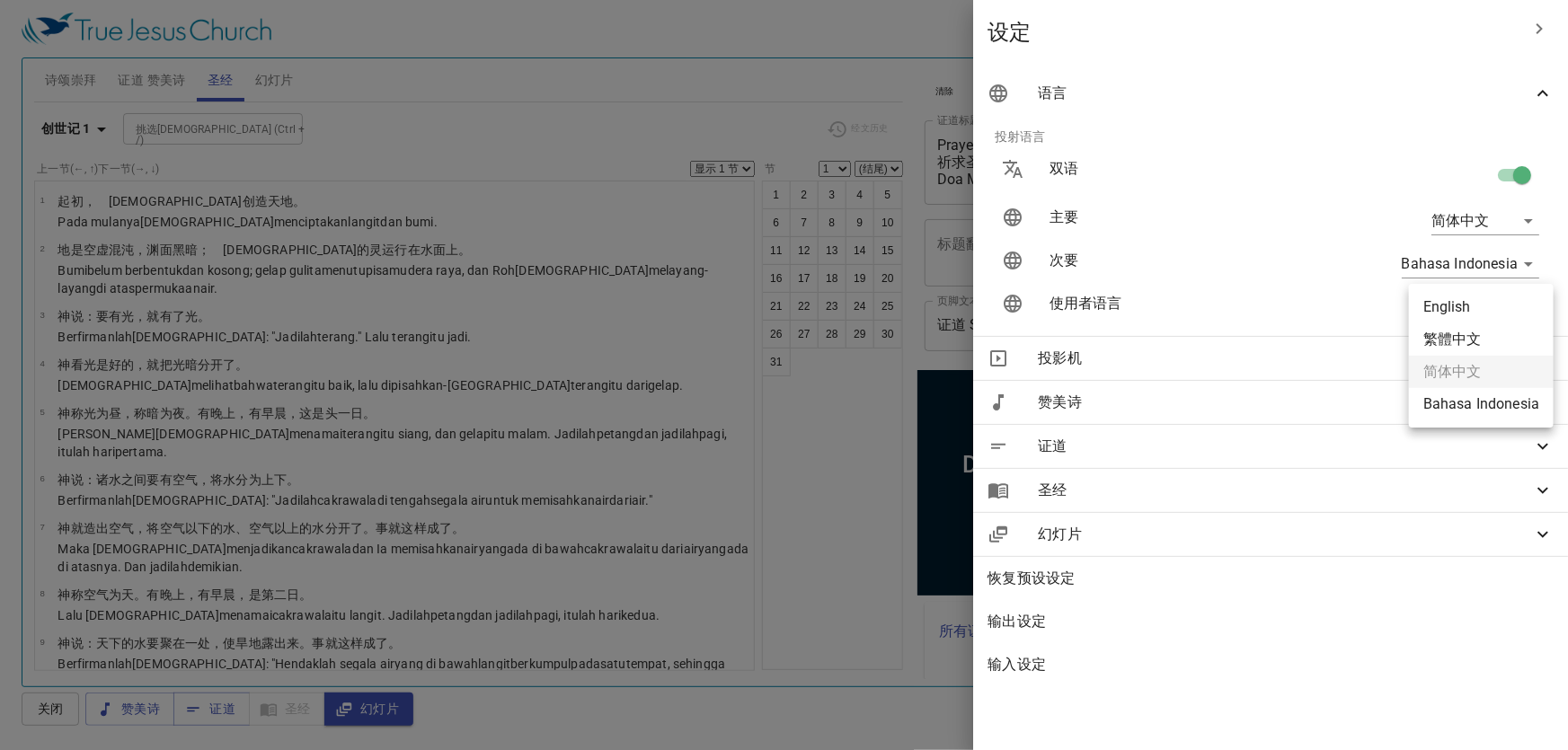
click at [1462, 309] on body "选择教程 设定 诗颂崇拜 证道 赞美诗 圣经 幻灯片 诗歌搜寻 诗歌搜寻 清除 播放音频 删除 164、主恩够用 降E大调 ♩.=50 1 2 3 4 5 删…" at bounding box center [784, 375] width 1568 height 750
click at [1448, 307] on li "English" at bounding box center [1480, 307] width 145 height 32
type input "en"
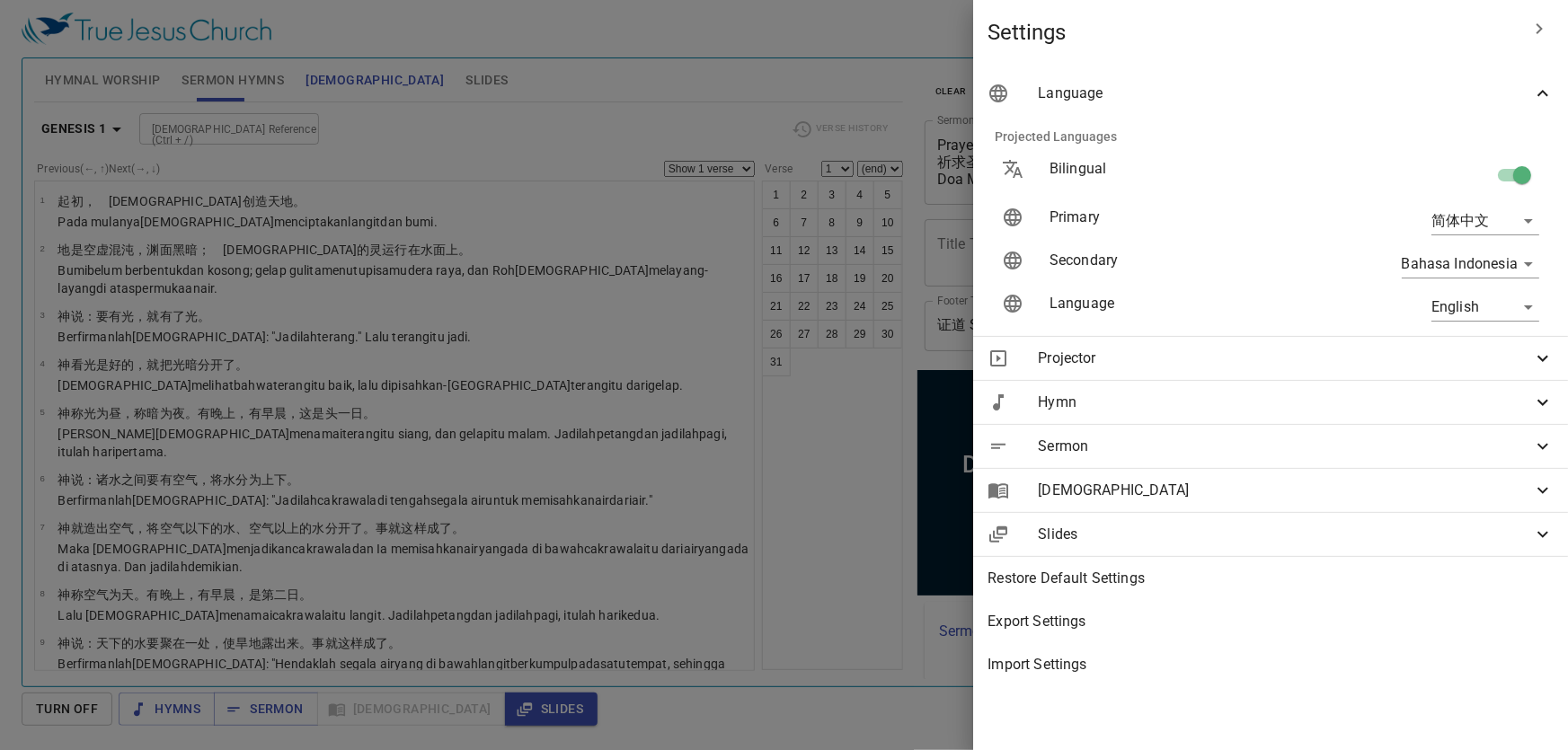
click at [801, 92] on div at bounding box center [784, 375] width 1568 height 750
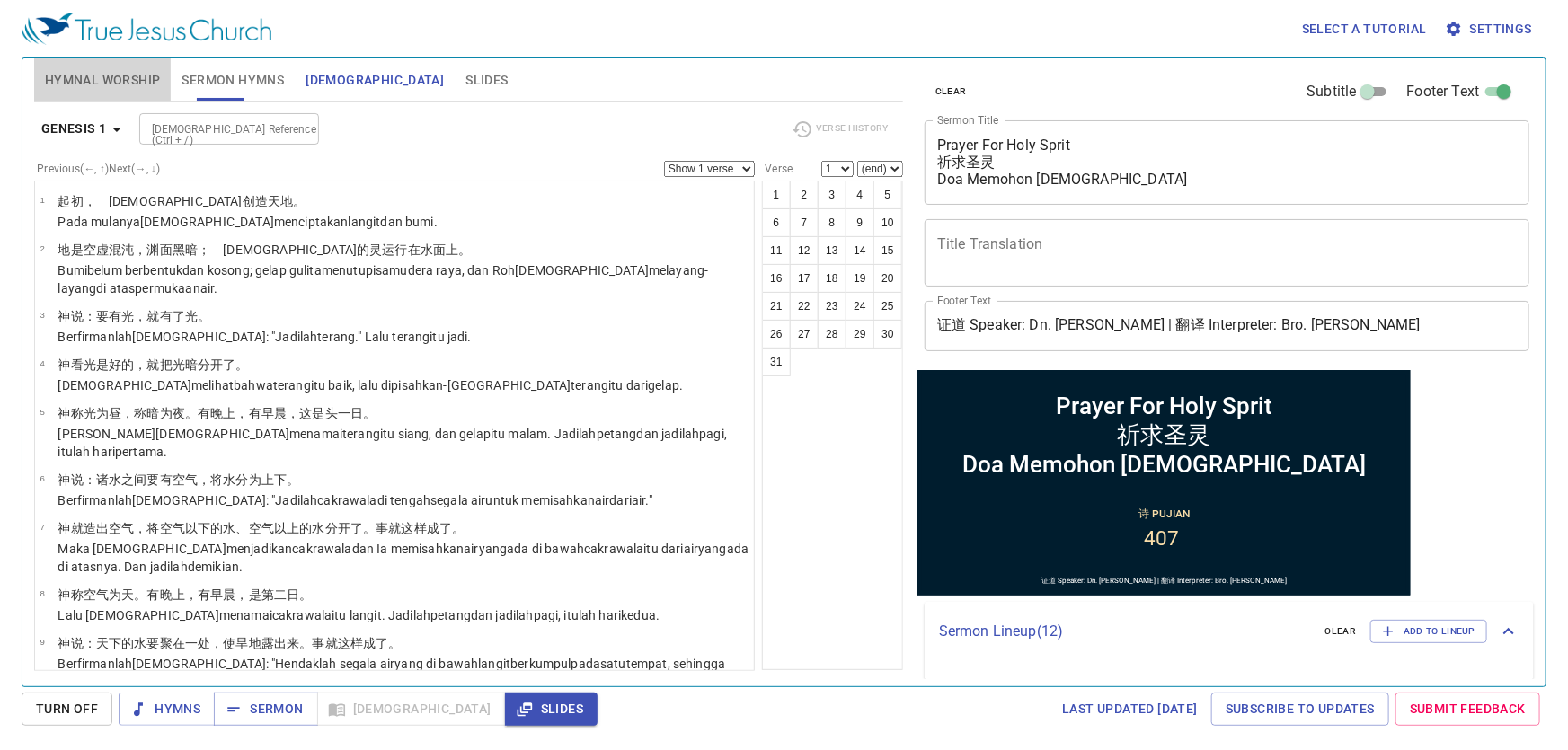
click at [99, 76] on span "Hymnal Worship" at bounding box center [103, 80] width 116 height 22
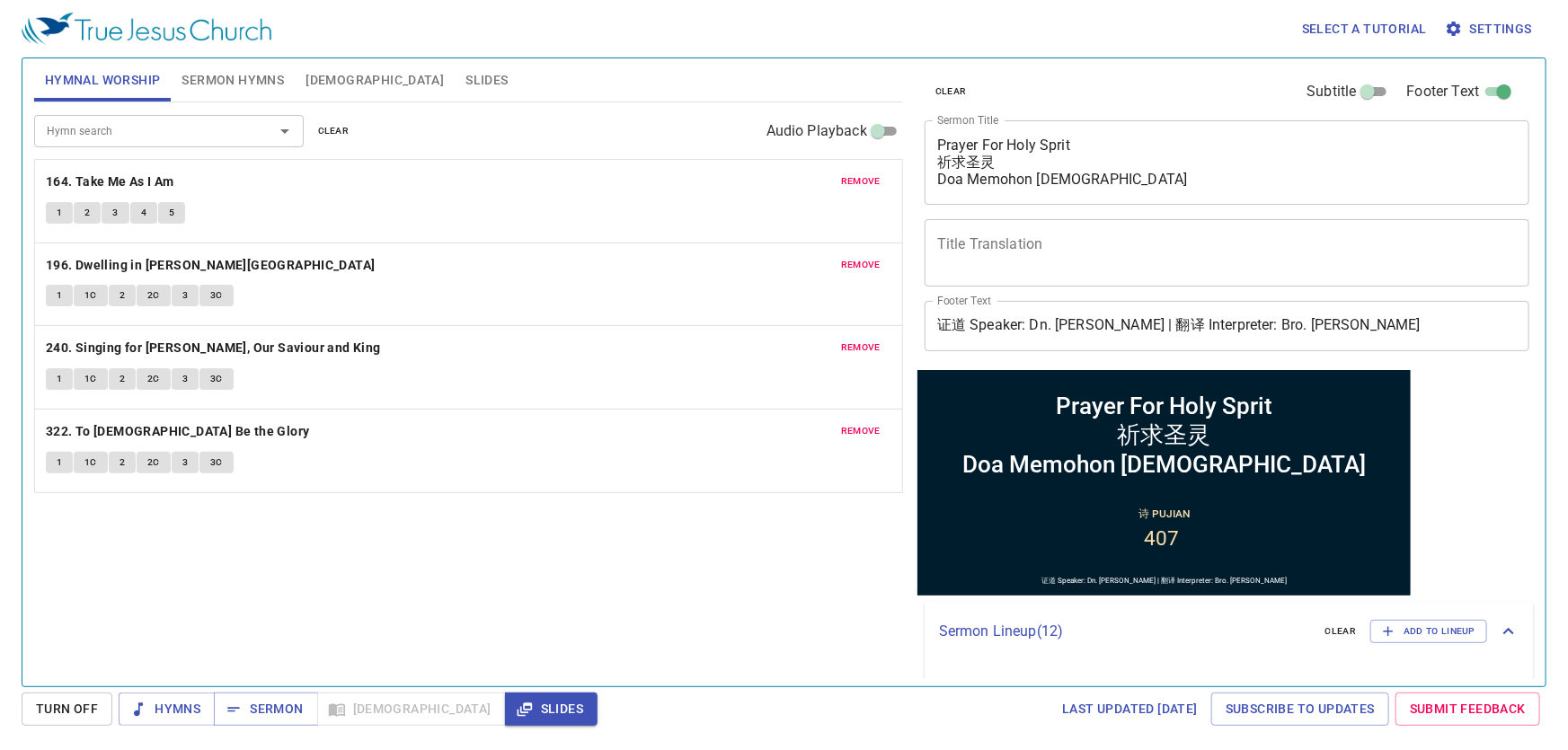
click at [227, 81] on span "Sermon Hymns" at bounding box center [232, 80] width 102 height 22
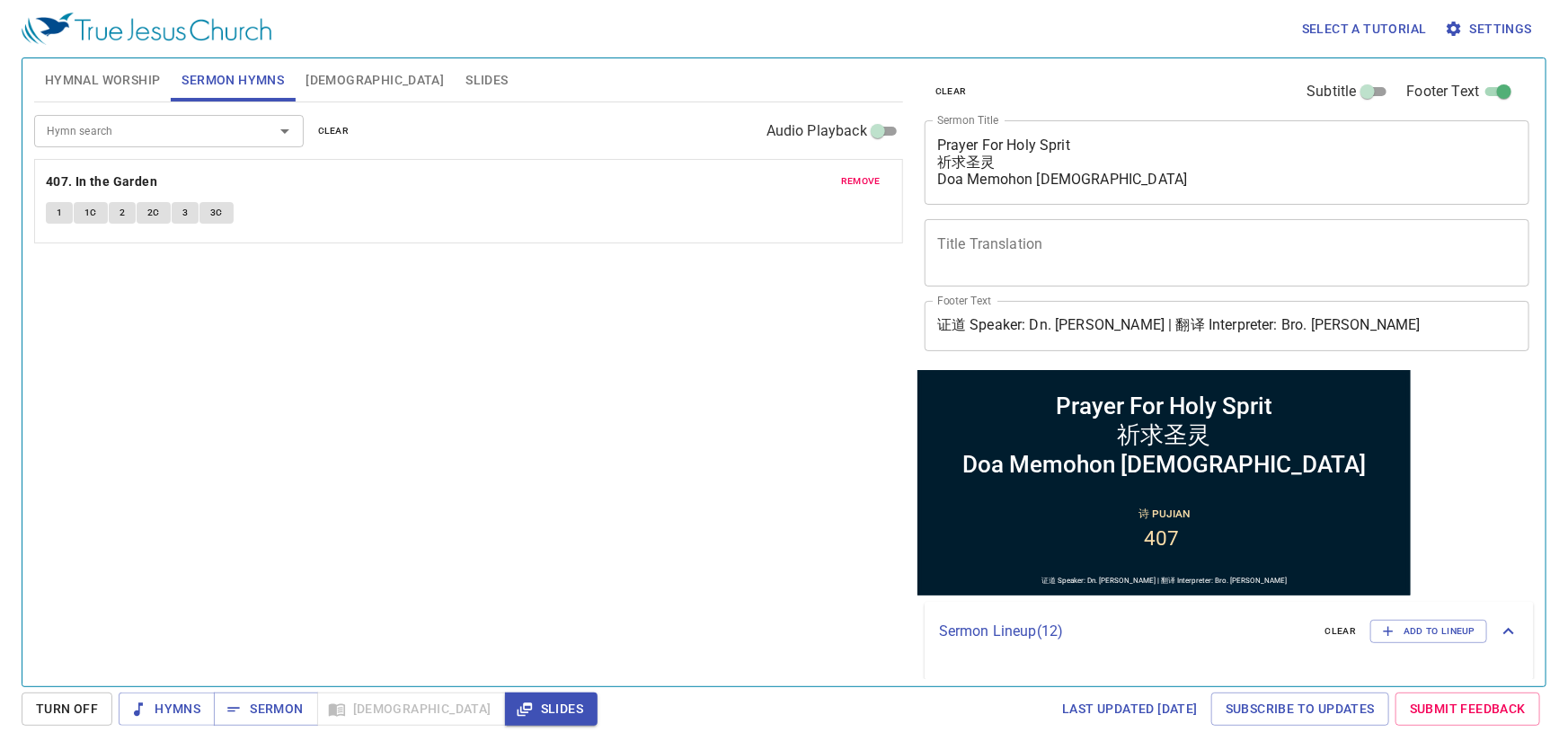
click at [111, 76] on span "Hymnal Worship" at bounding box center [103, 80] width 116 height 22
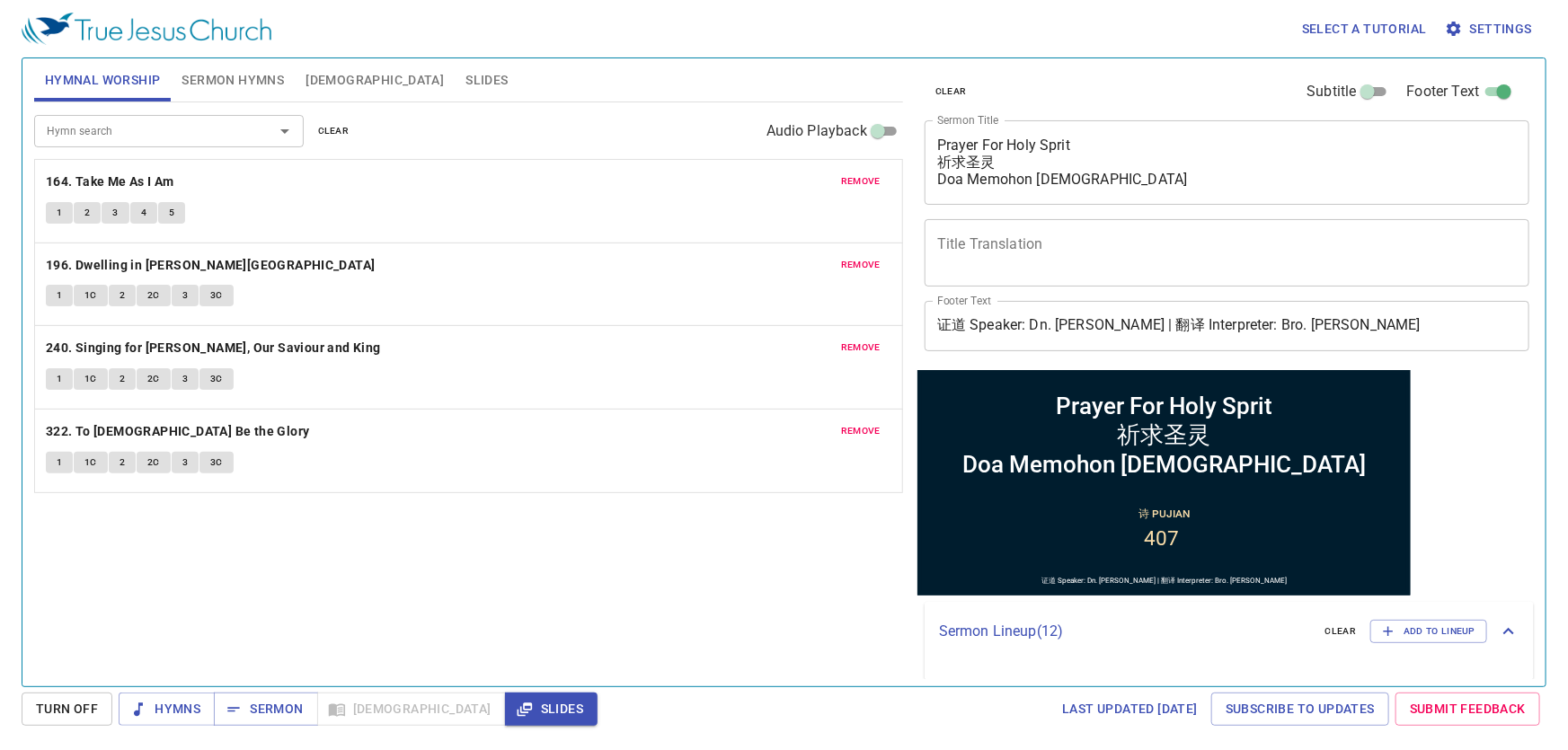
click at [238, 563] on div "Hymn search Hymn search clear Audio Playback remove 164. Take Me As I Am 1 2 3 …" at bounding box center [468, 386] width 869 height 568
click at [234, 579] on div "Hymn search Hymn search clear Audio Playback remove 164. Take Me As I Am 1 2 3 …" at bounding box center [468, 386] width 869 height 568
click at [185, 712] on span "Hymns" at bounding box center [166, 709] width 67 height 22
click at [111, 182] on b "164. Take Me As I Am" at bounding box center [110, 182] width 128 height 22
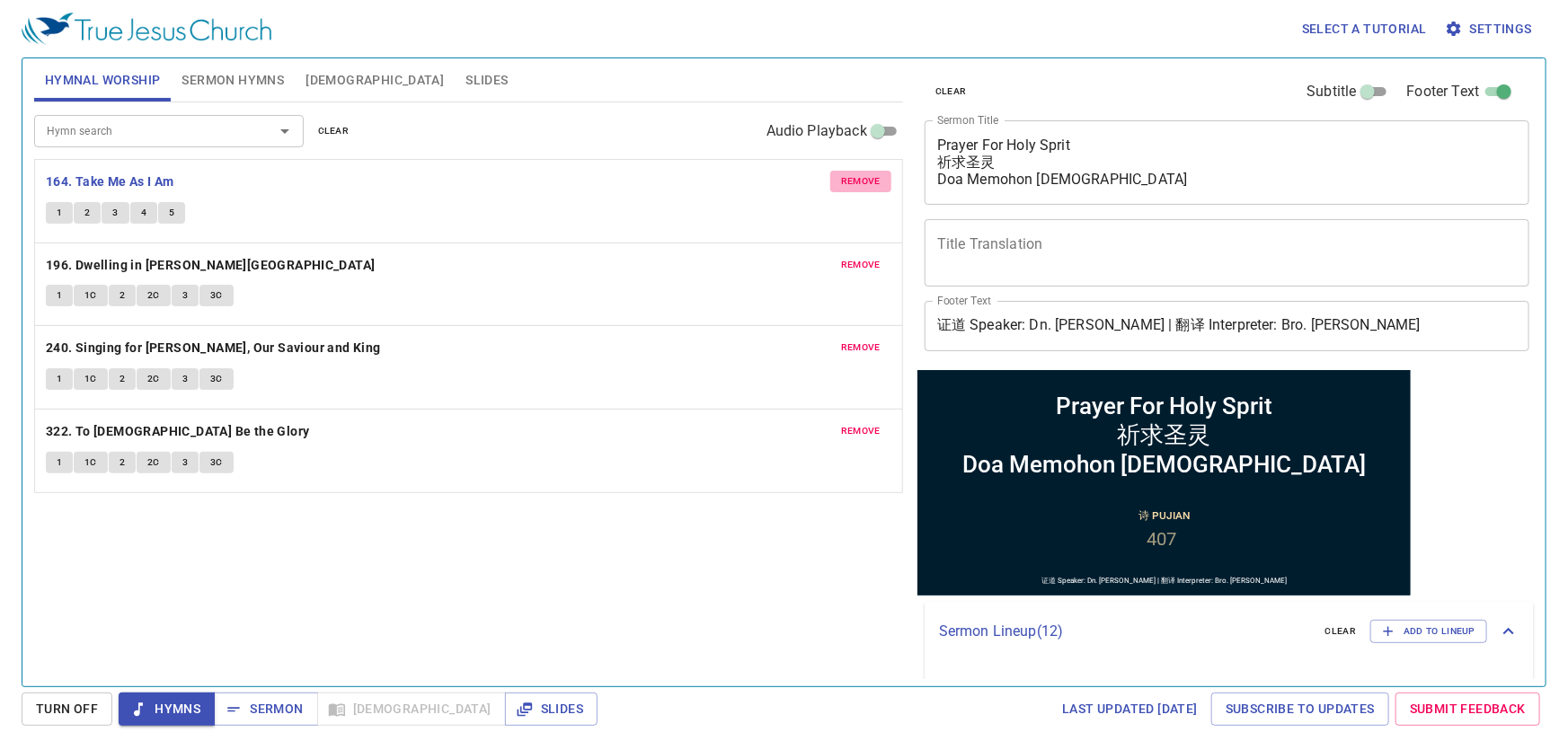
click at [848, 185] on span "remove" at bounding box center [860, 182] width 40 height 17
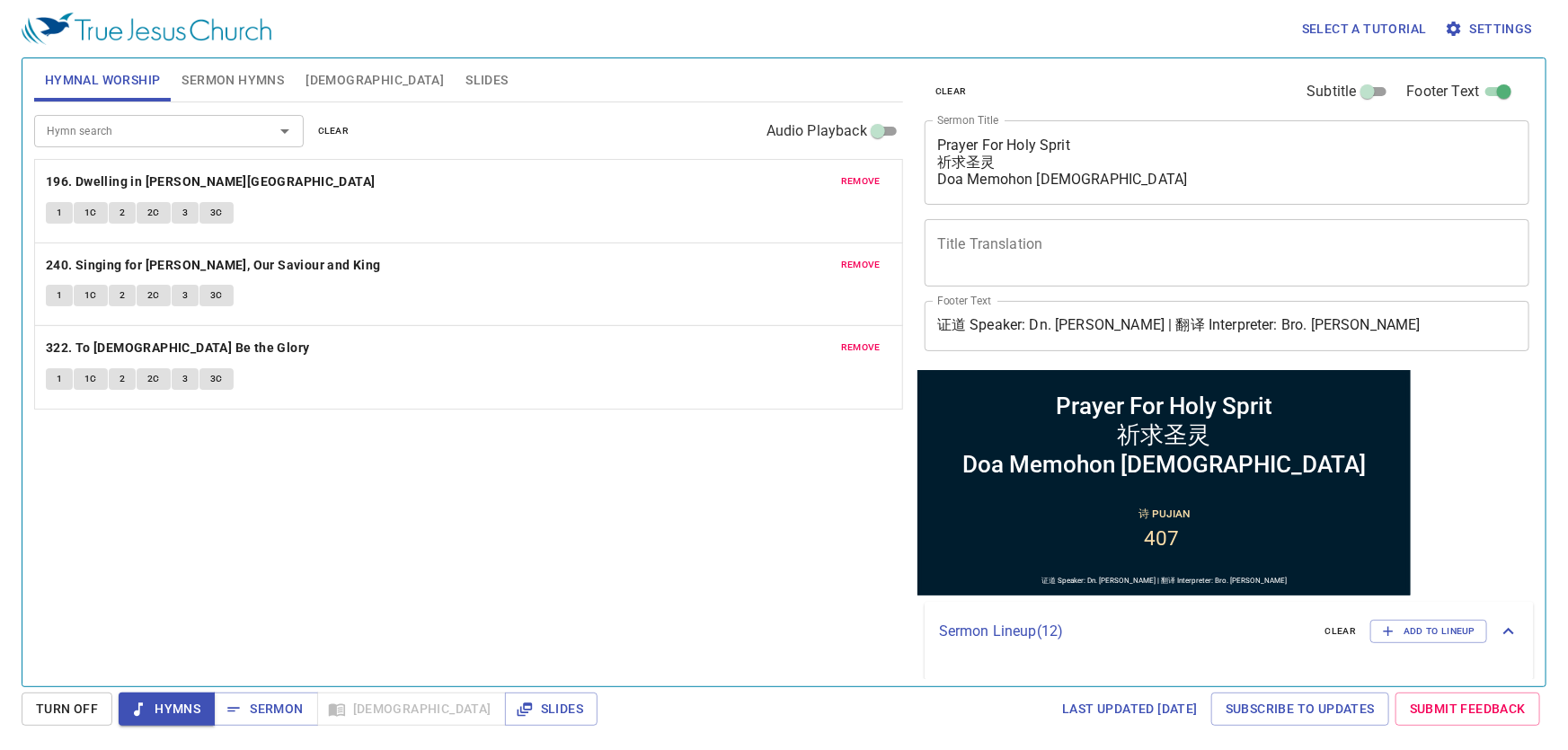
click at [242, 118] on div "Hymn search" at bounding box center [169, 131] width 270 height 31
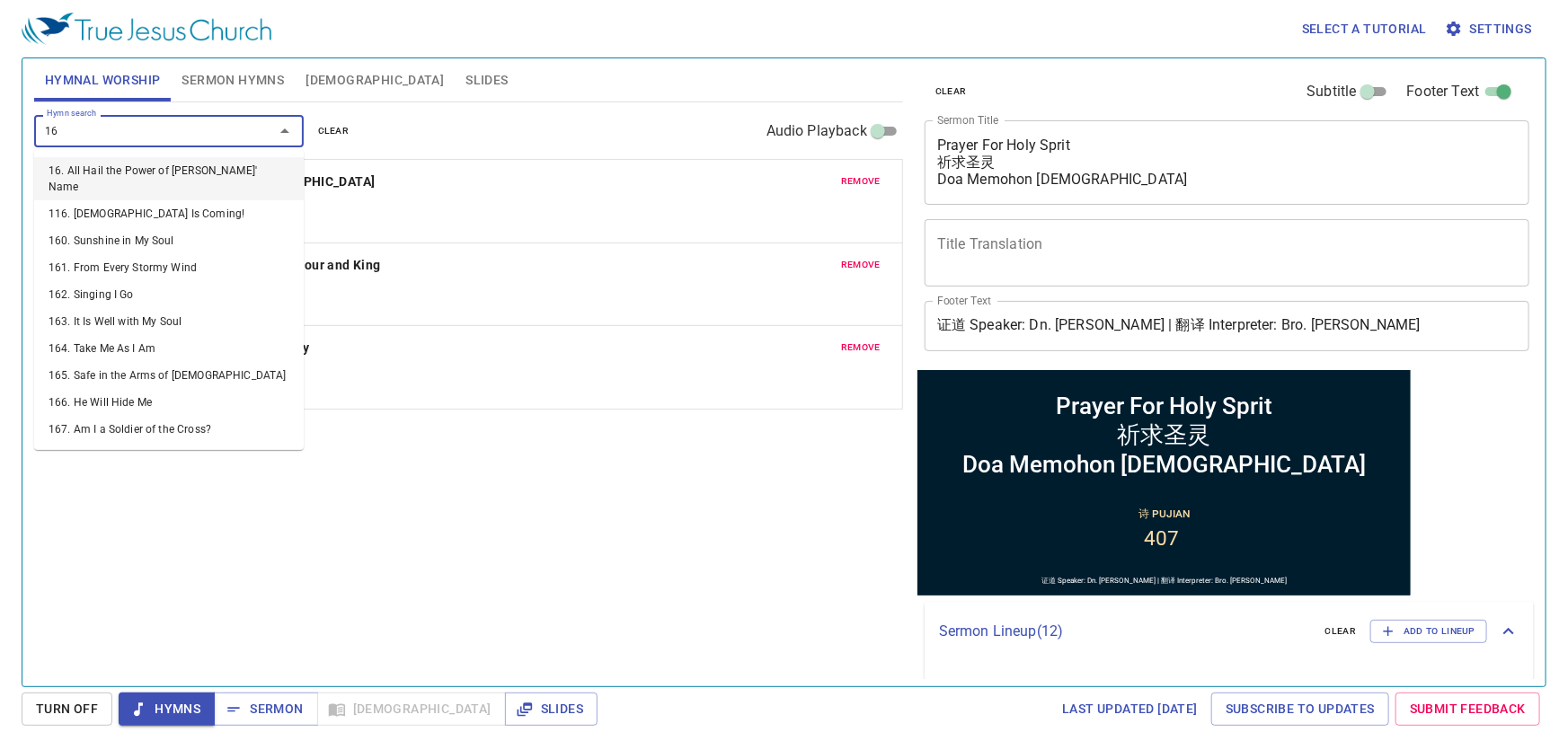
type input "164"
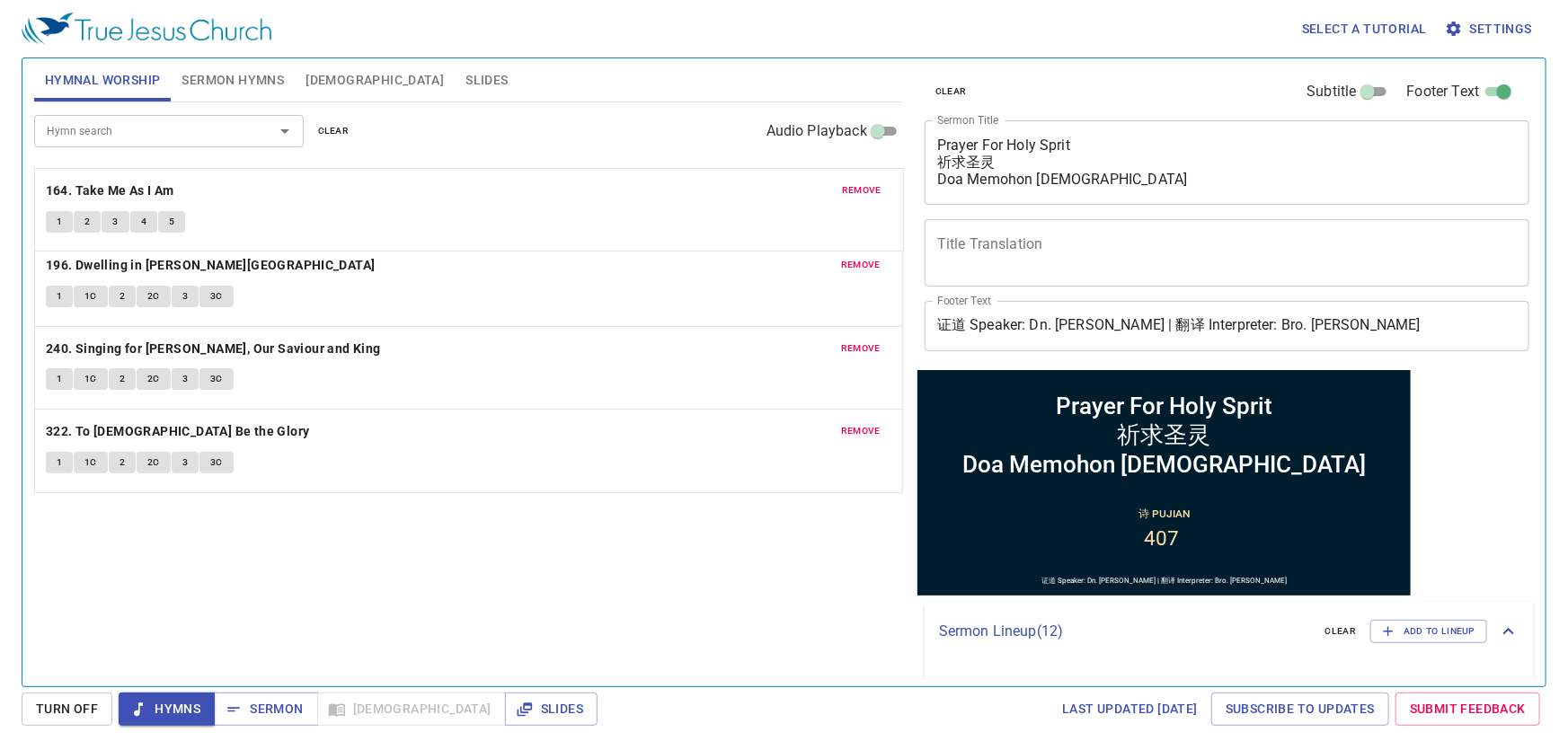
drag, startPoint x: 262, startPoint y: 453, endPoint x: 298, endPoint y: 209, distance: 246.6
click at [306, 409] on div "remove 196. Dwelling in Beulah Land 1 1C 2 2C 3 3C remove 240. Singing for Jesu…" at bounding box center [468, 451] width 869 height 85
click at [53, 213] on button "1" at bounding box center [59, 212] width 27 height 21
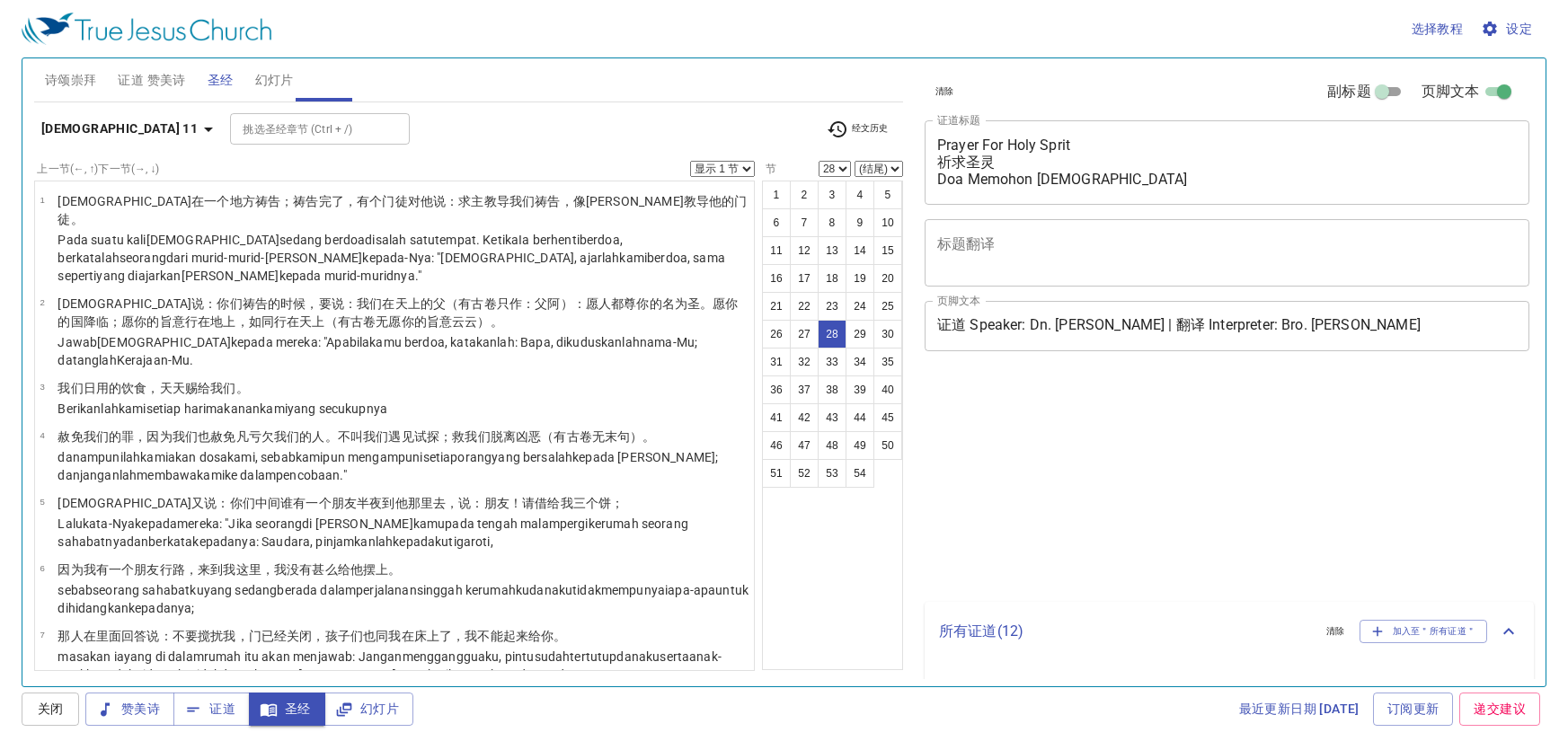
select select "28"
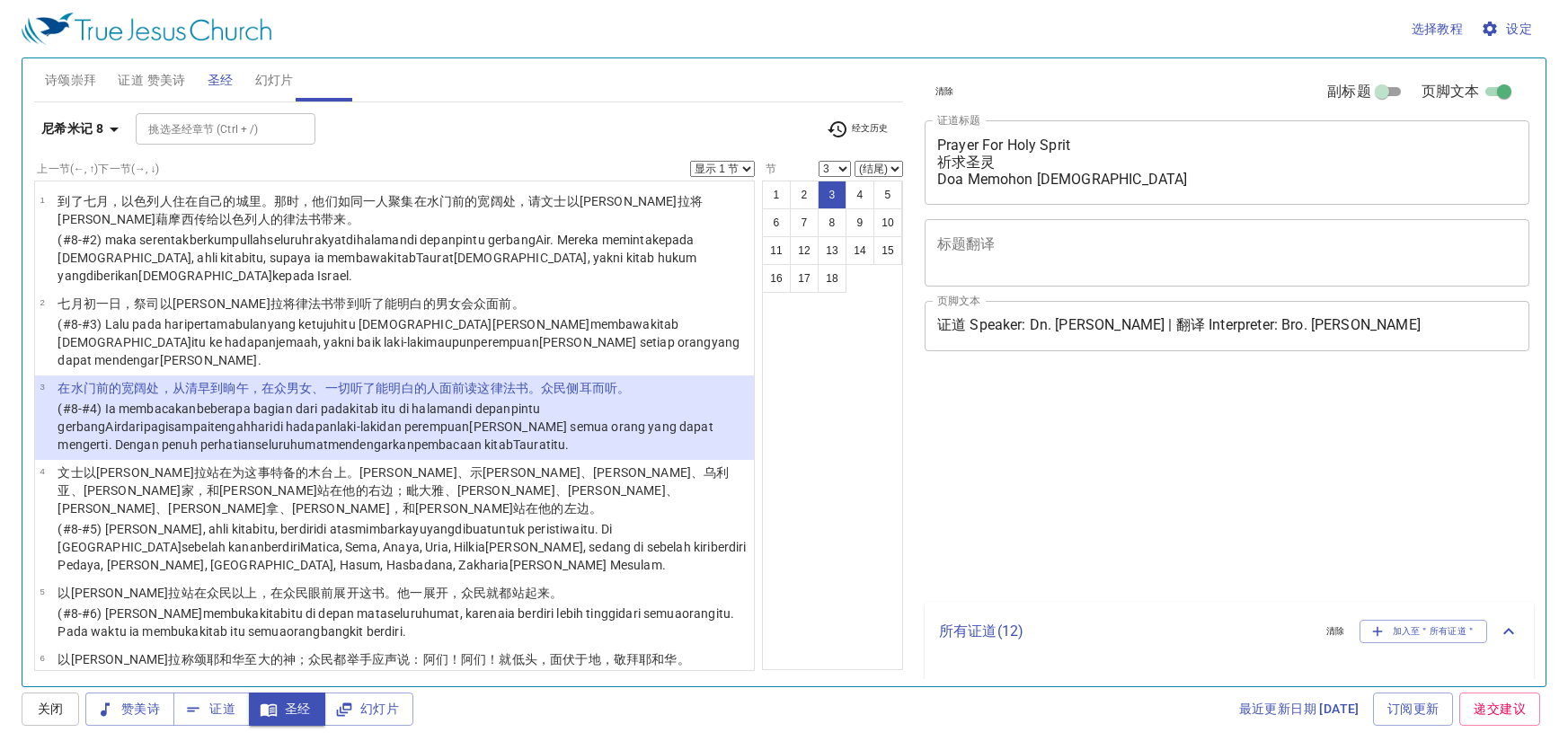
select select "3"
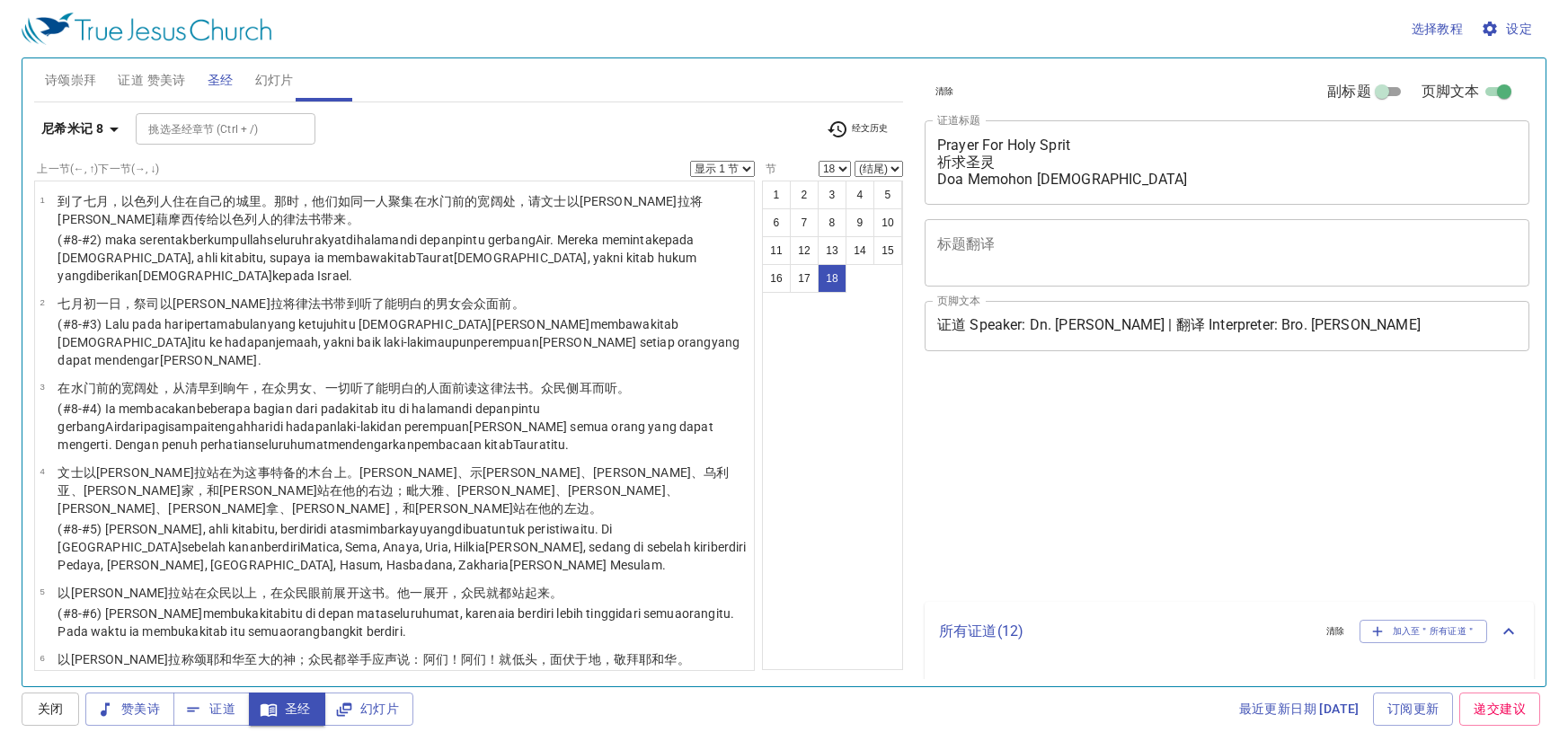
select select "18"
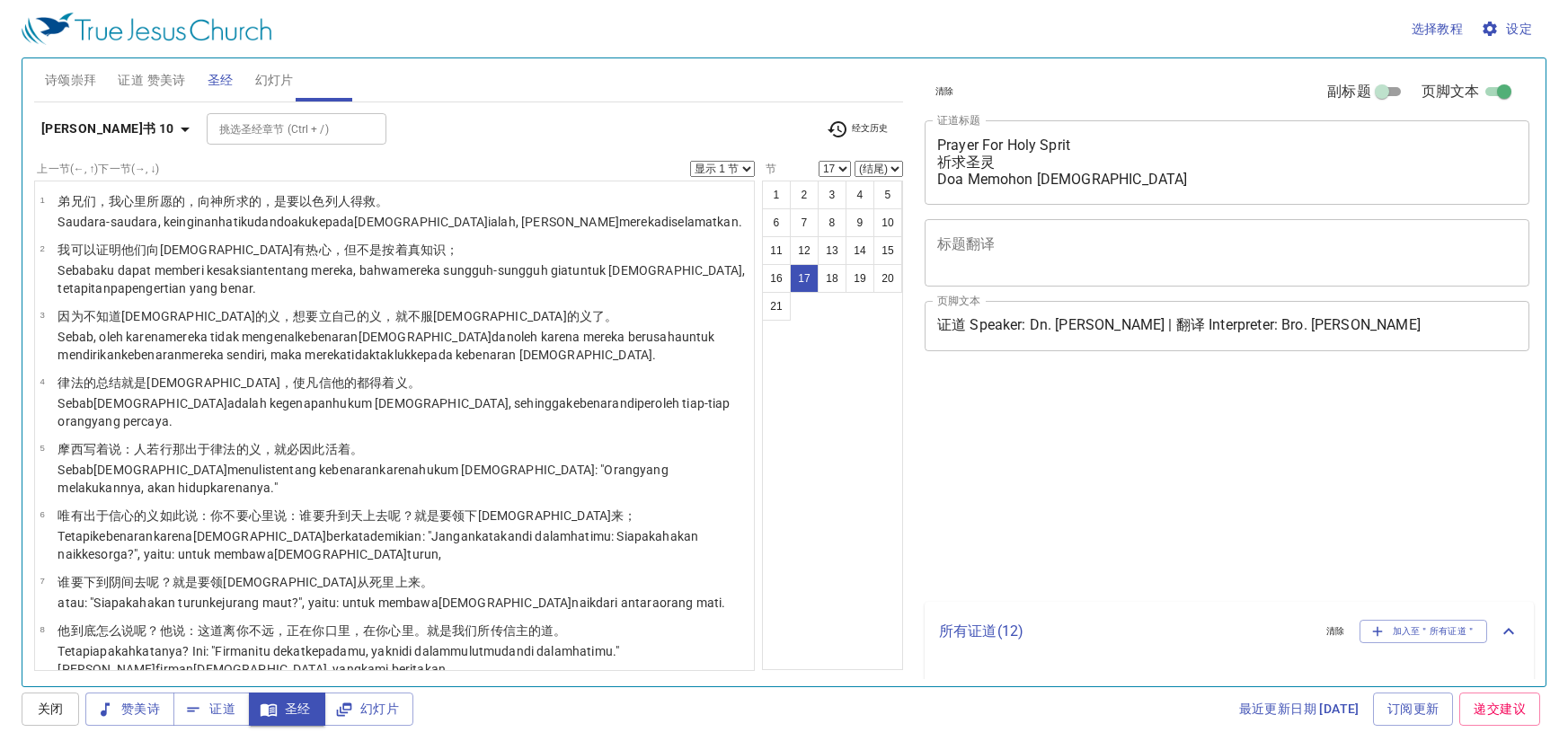
select select "17"
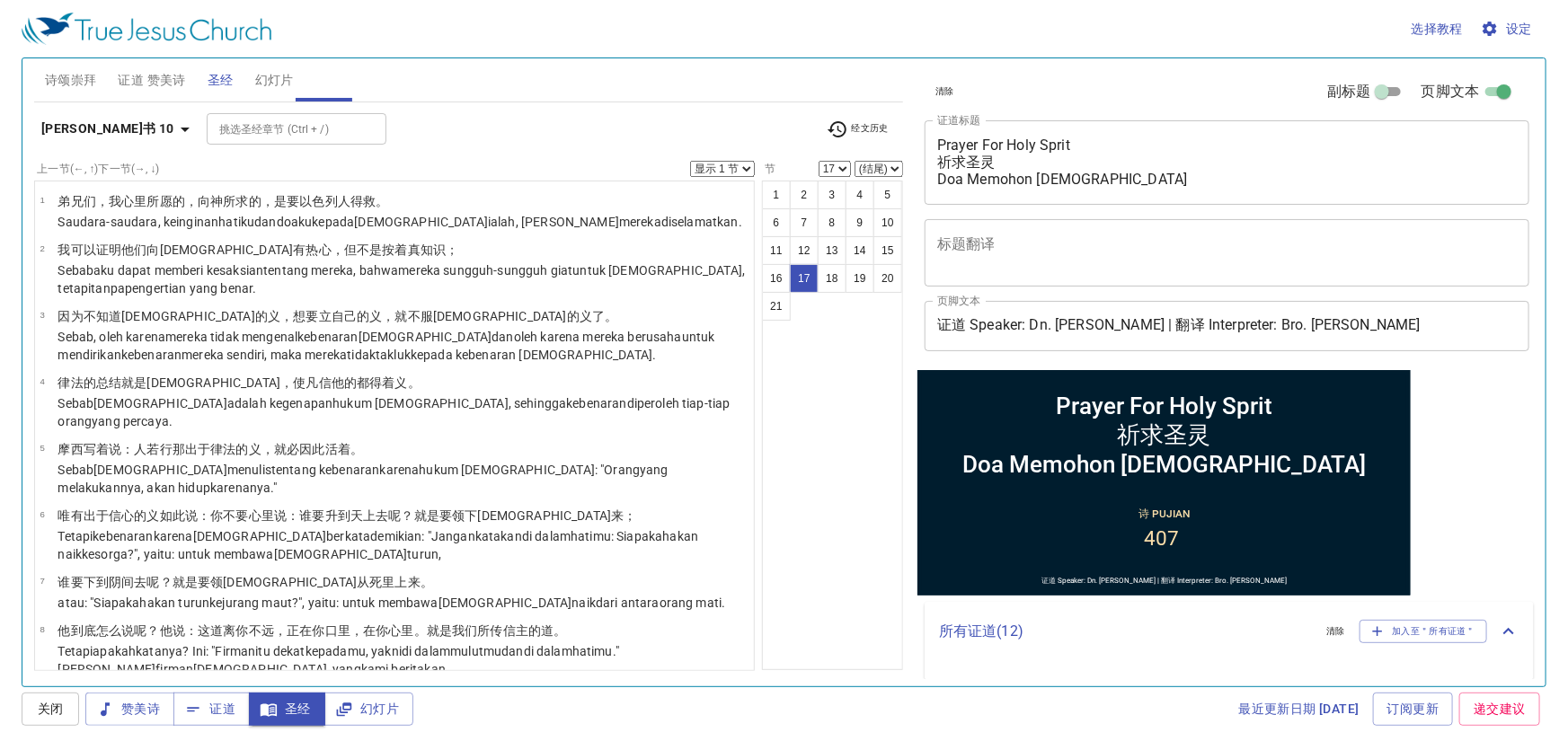
scroll to position [743, 0]
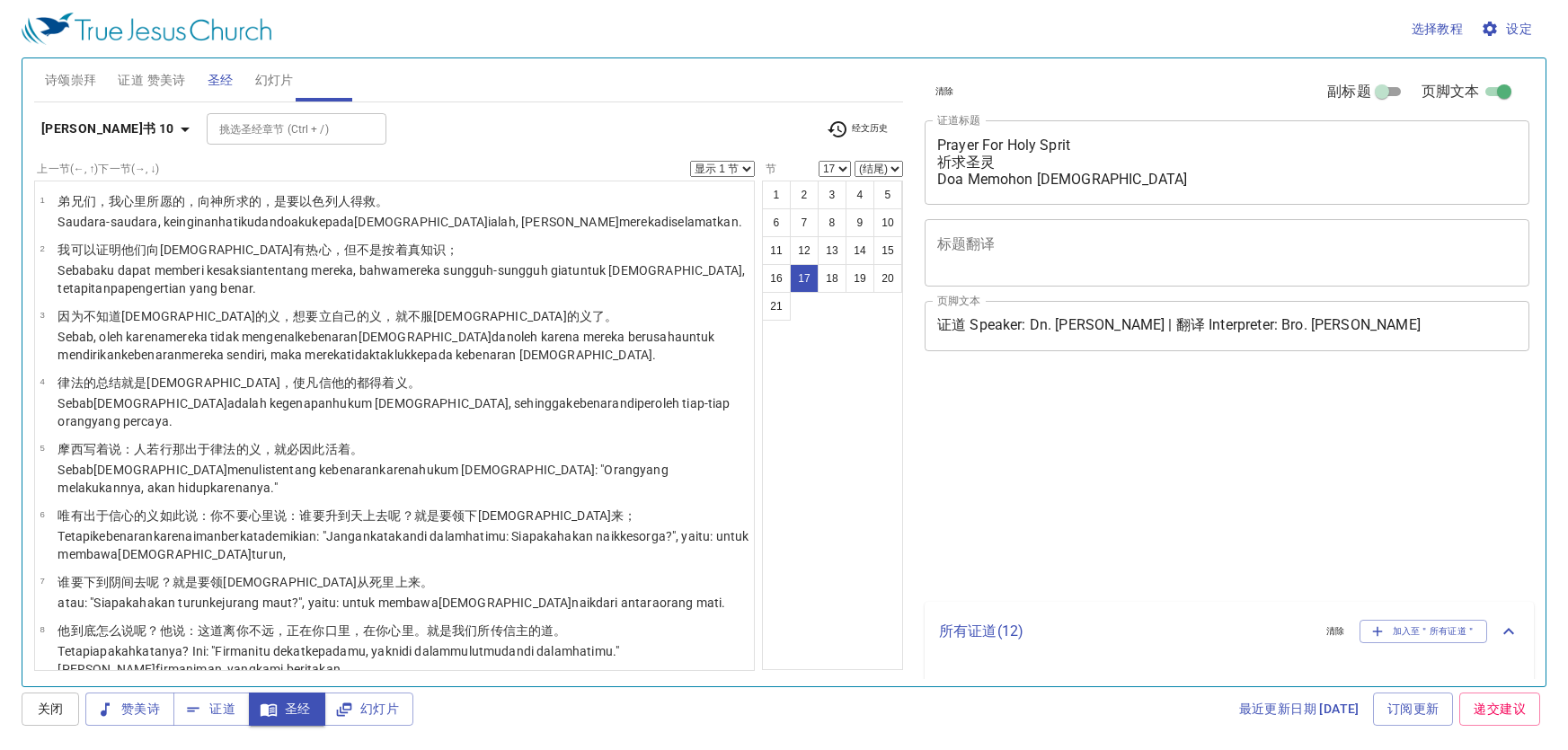
select select "17"
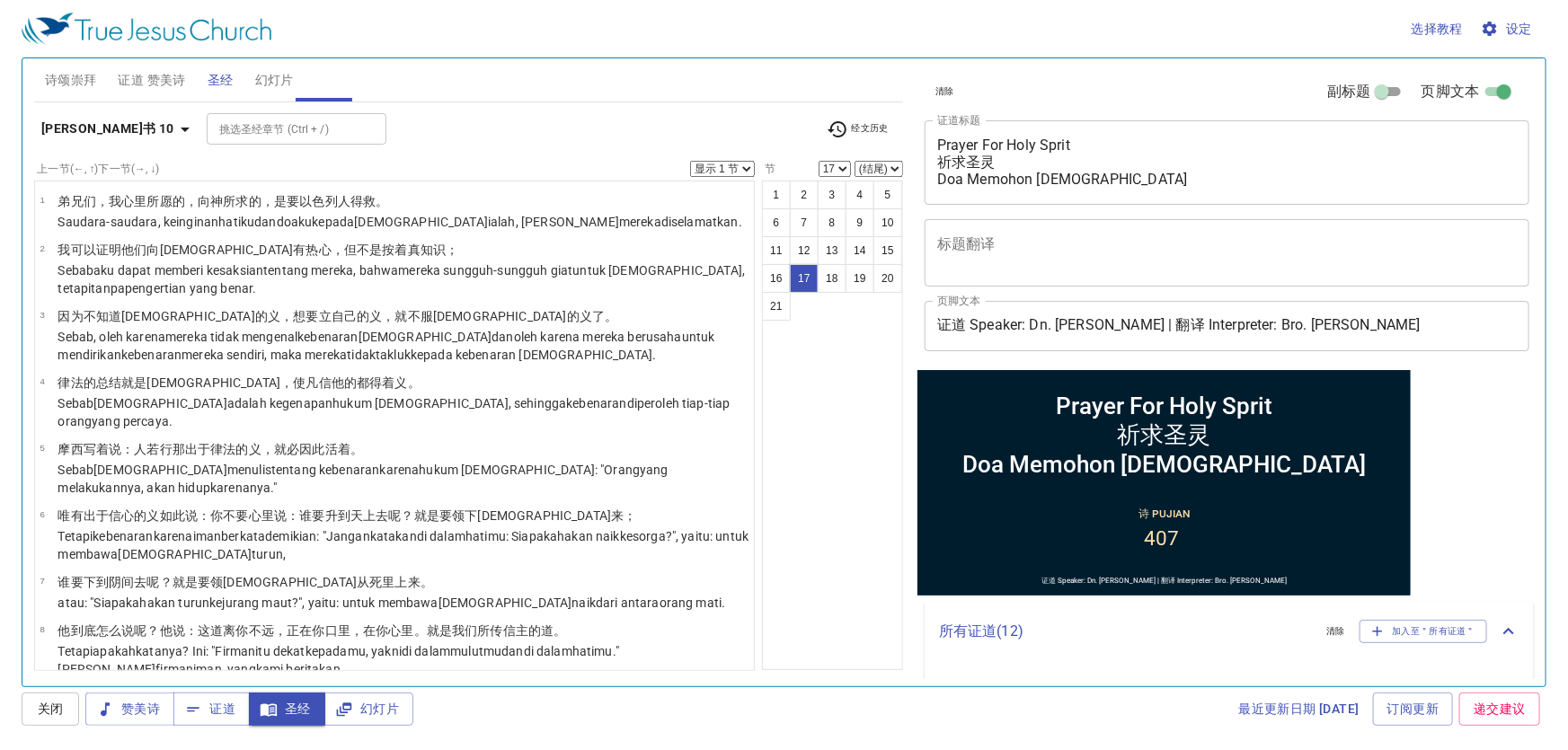
scroll to position [743, 0]
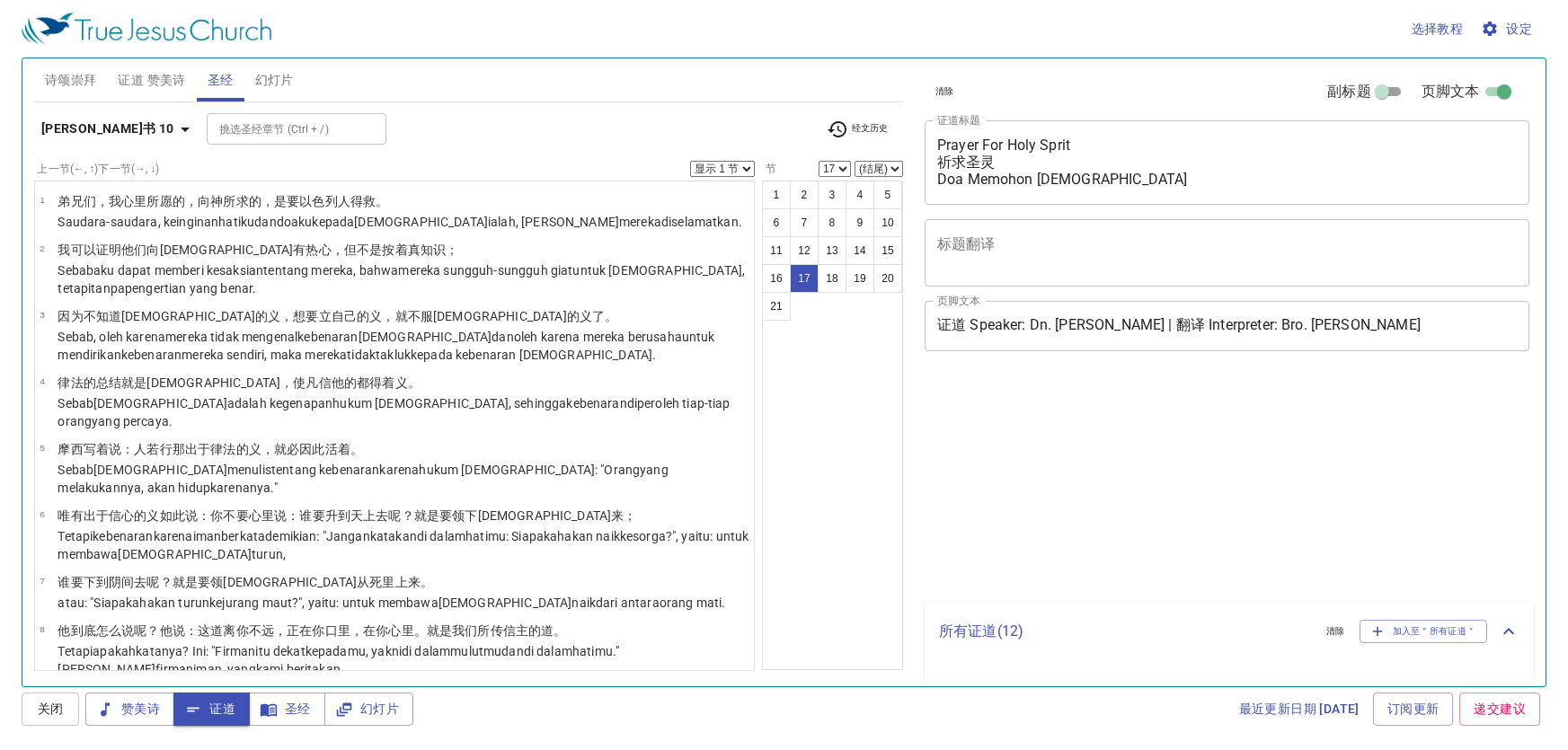
select select "17"
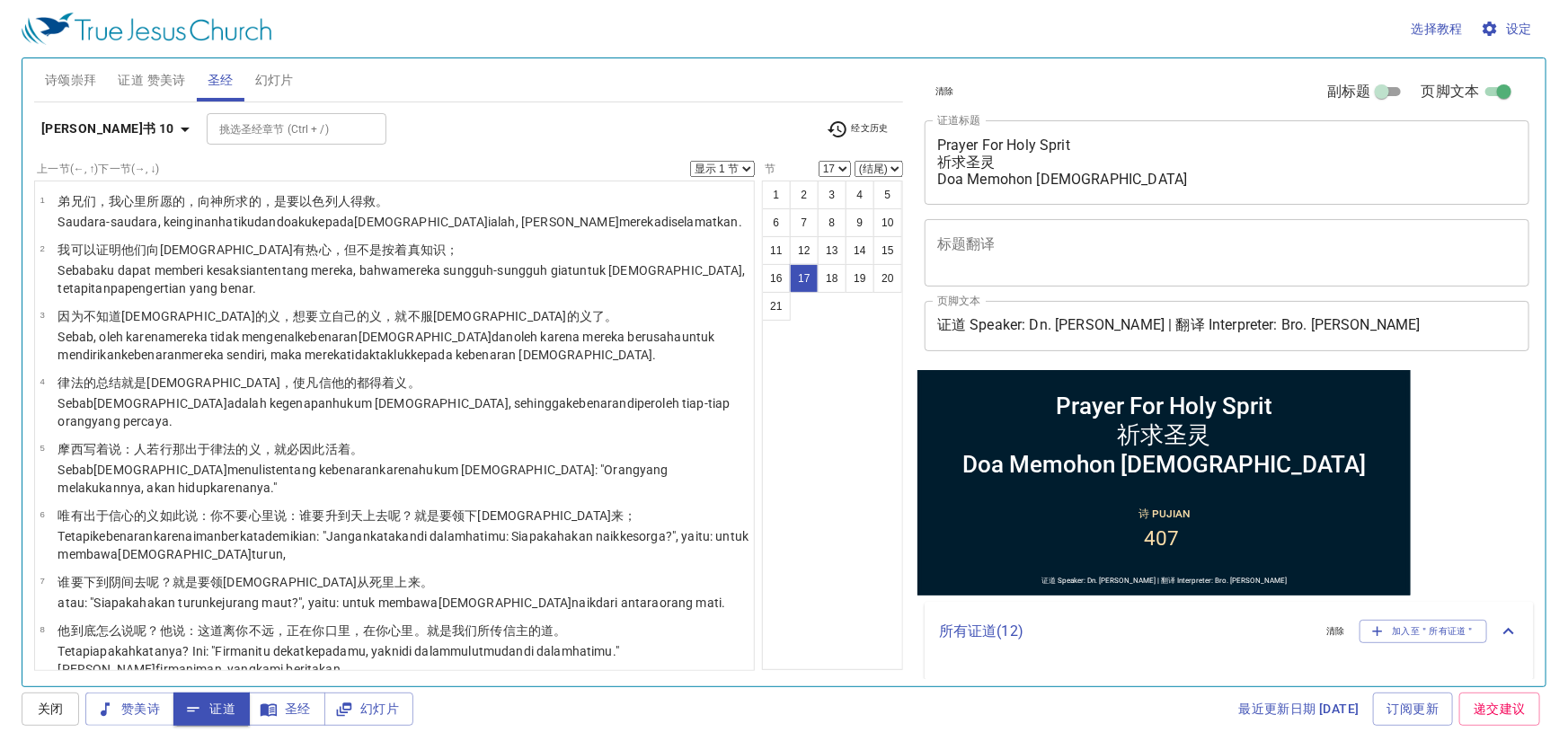
scroll to position [743, 0]
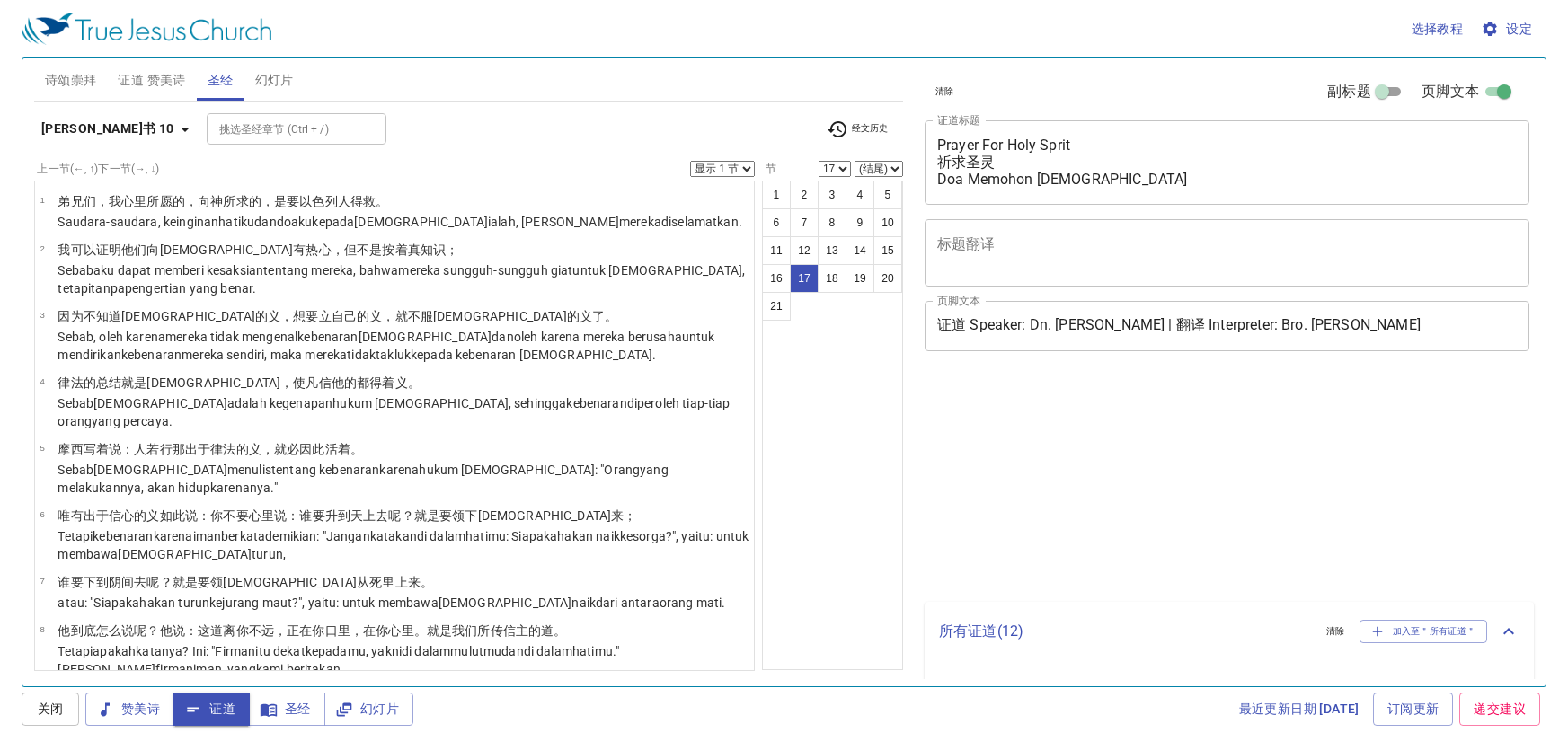
select select "17"
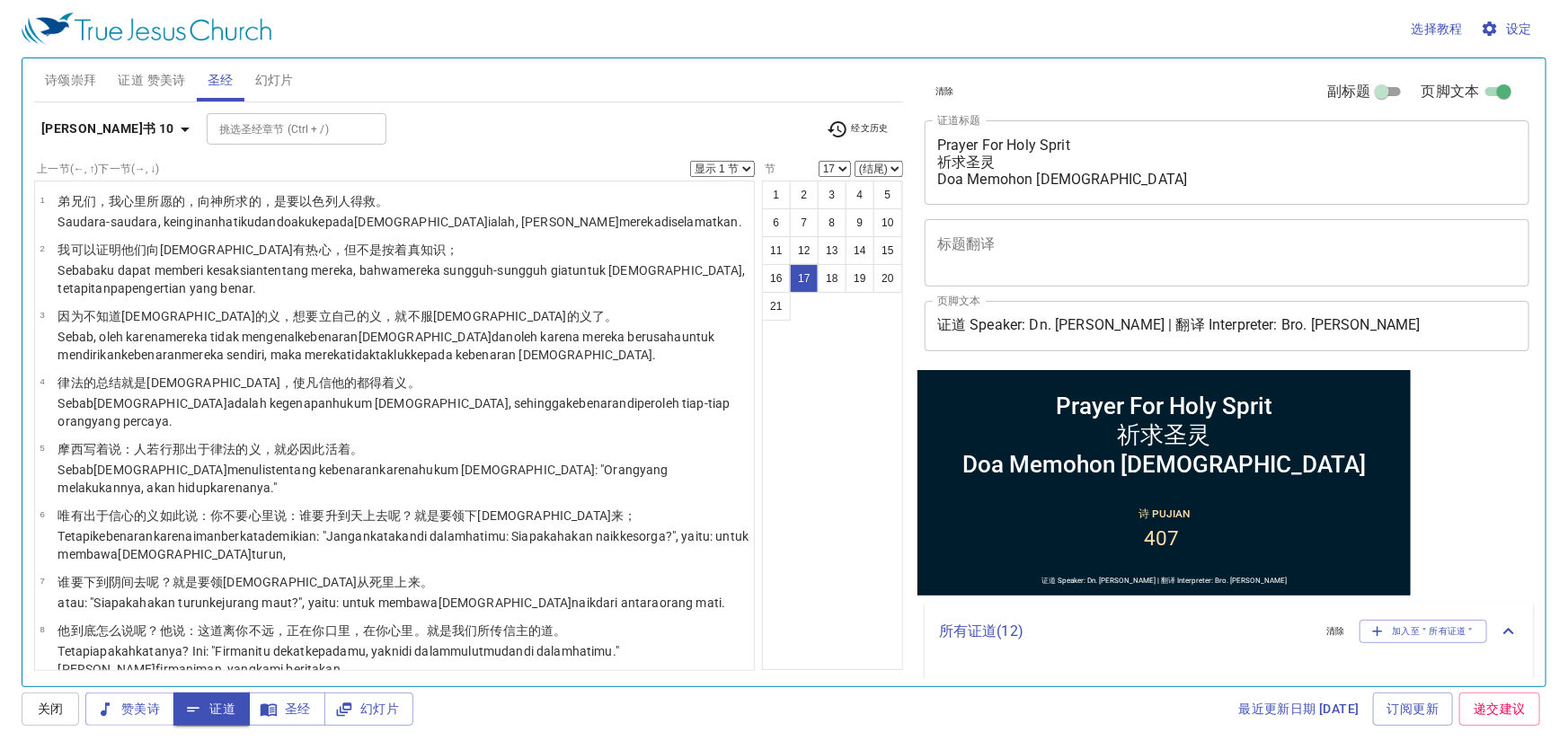
scroll to position [743, 0]
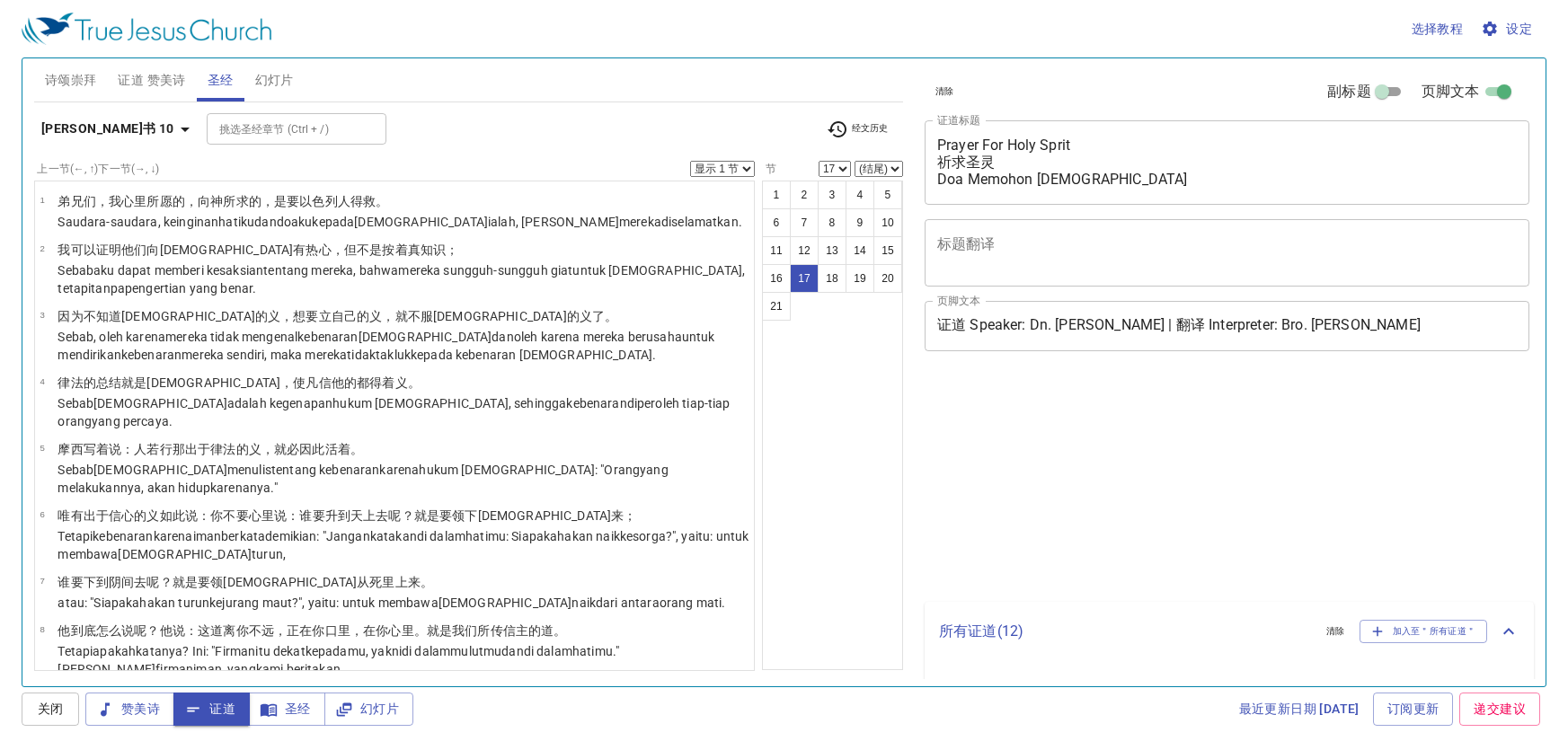
select select "17"
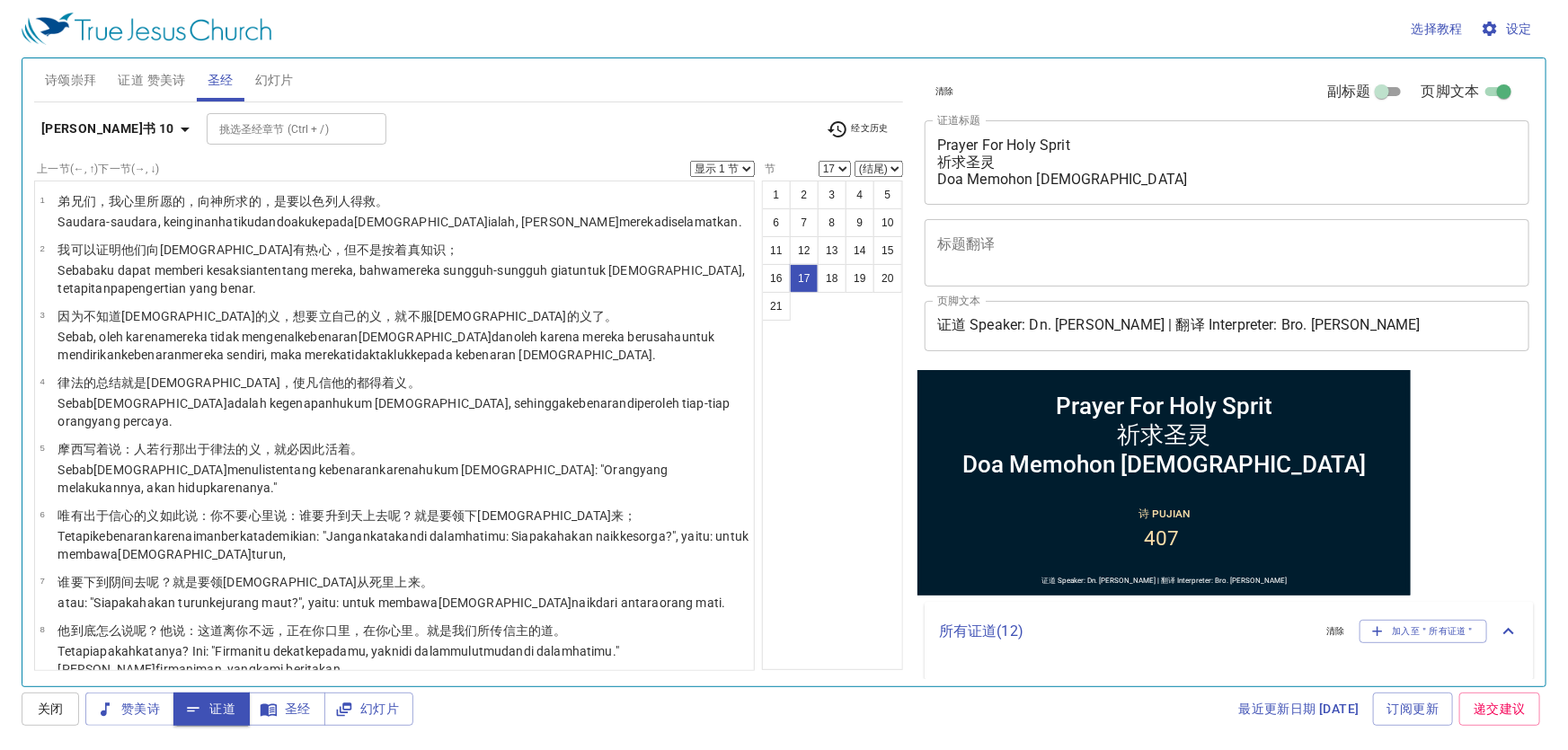
scroll to position [743, 0]
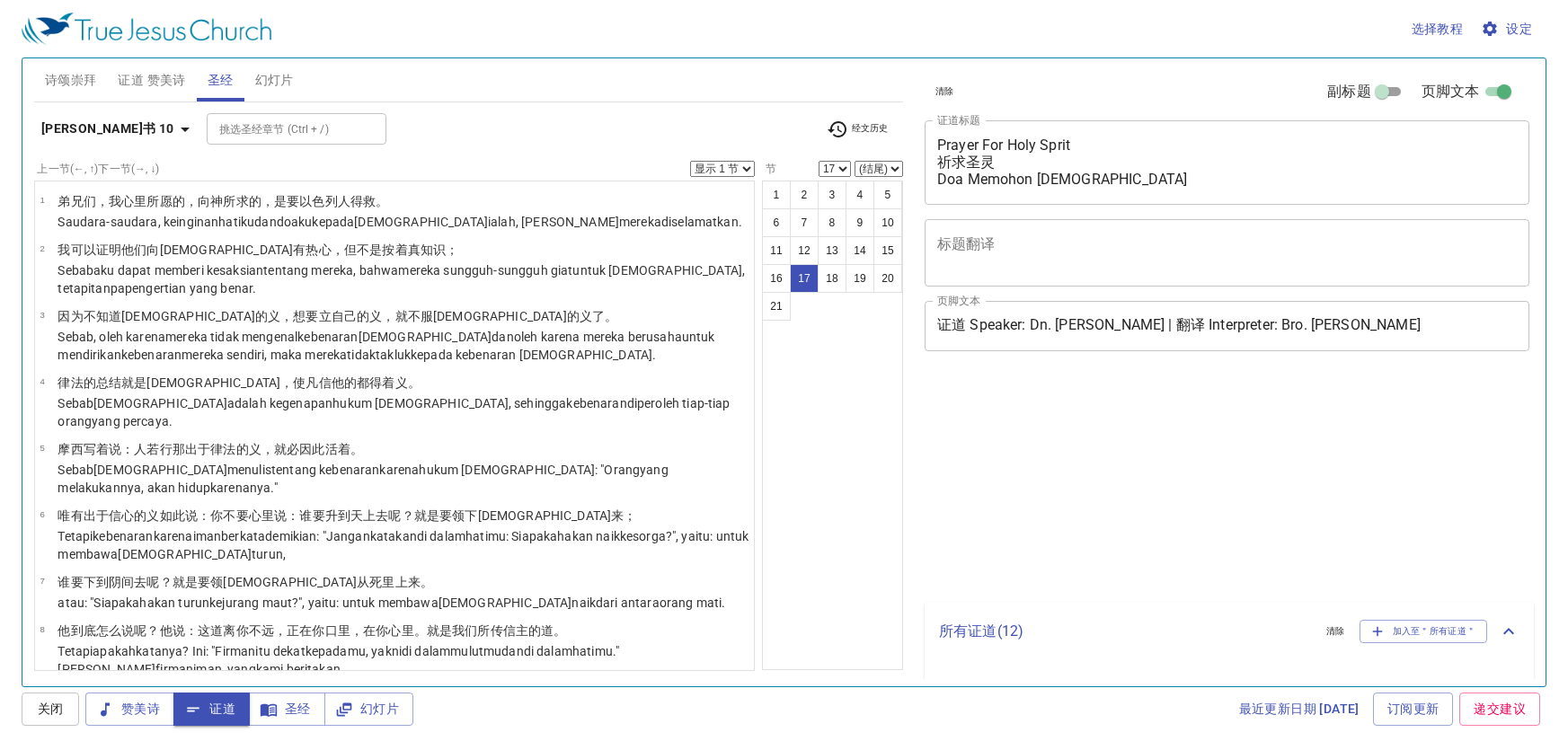
select select "17"
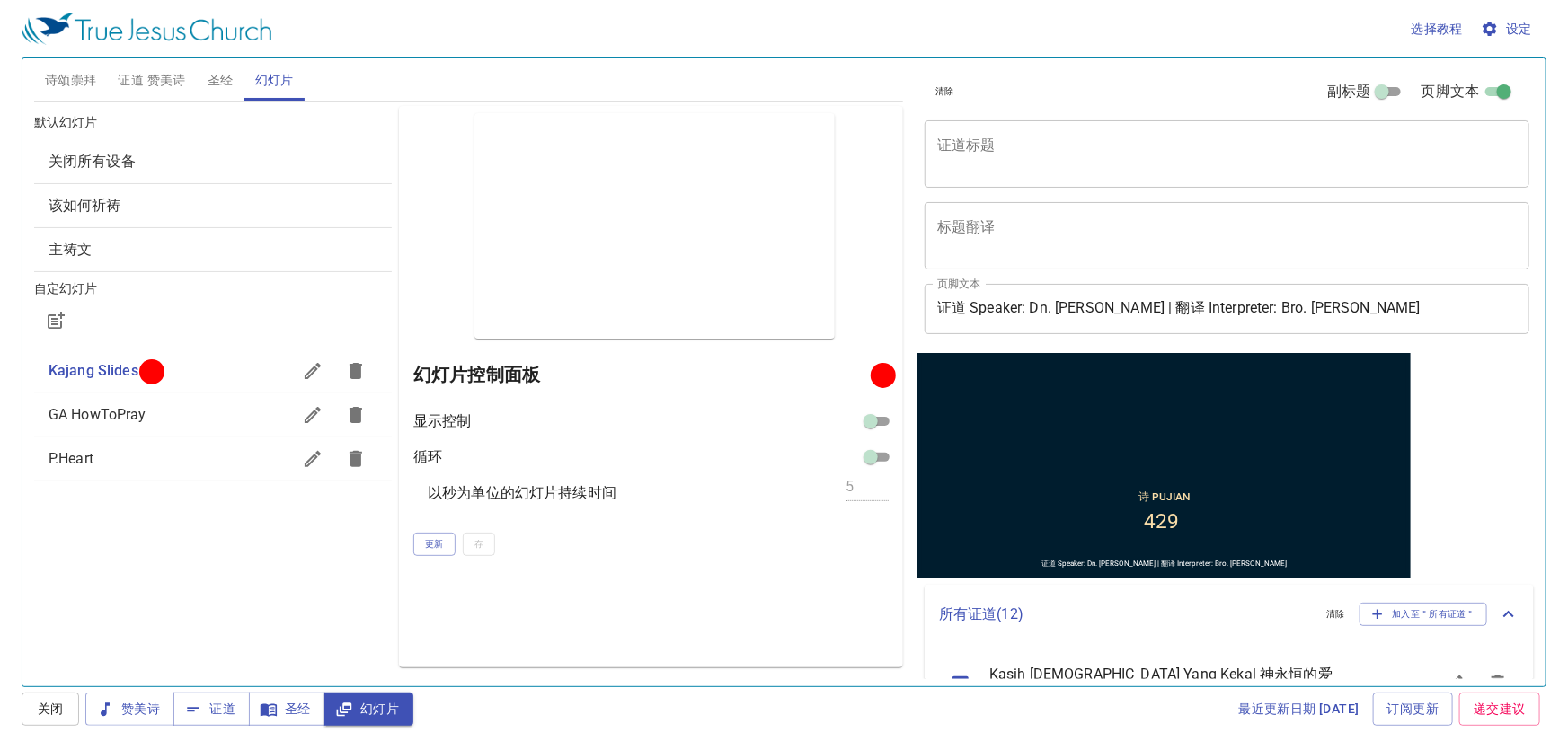
click at [963, 157] on textarea "证道标题" at bounding box center [1226, 153] width 579 height 34
paste textarea "2. Vision of the Red Dragon - True Image Of Dragon Penglihatan Naga Merah - Ime…"
type textarea "2. Vision of the Red Dragon - True Image Of Dragon Penglihatan Naga Merah - Ime…"
click at [993, 162] on textarea "2. Vision of the Red Dragon - True Image Of Dragon Penglihatan Naga Merah - Ime…" at bounding box center [1226, 153] width 579 height 34
click at [992, 162] on textarea "2. Vision of the Red Dragon - True Image Of Dragon Penglihatan Naga Merah - Ime…" at bounding box center [1226, 153] width 579 height 34
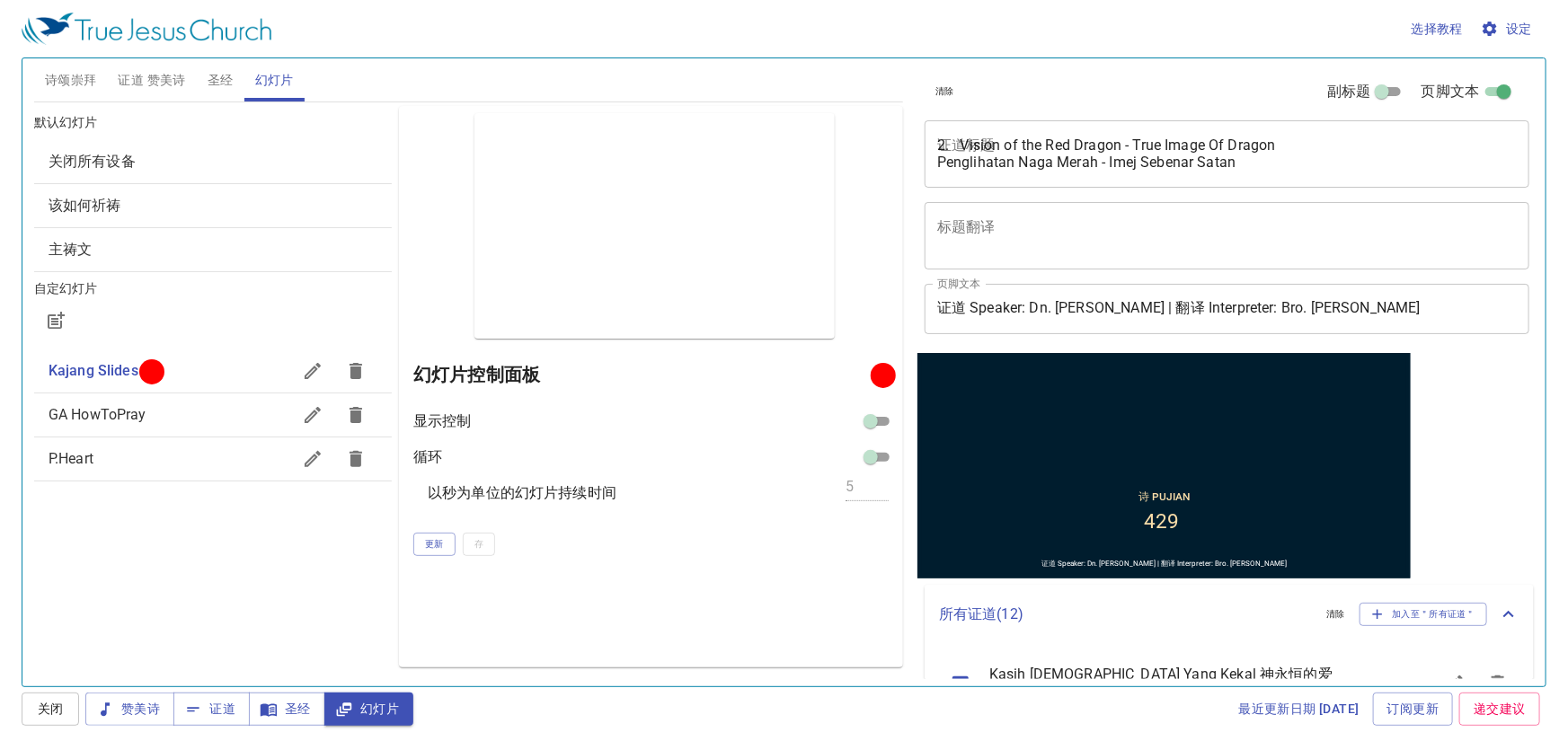
click at [992, 162] on textarea "2. Vision of the Red Dragon - True Image Of Dragon Penglihatan Naga Merah - Ime…" at bounding box center [1226, 153] width 579 height 34
